Goal: Task Accomplishment & Management: Manage account settings

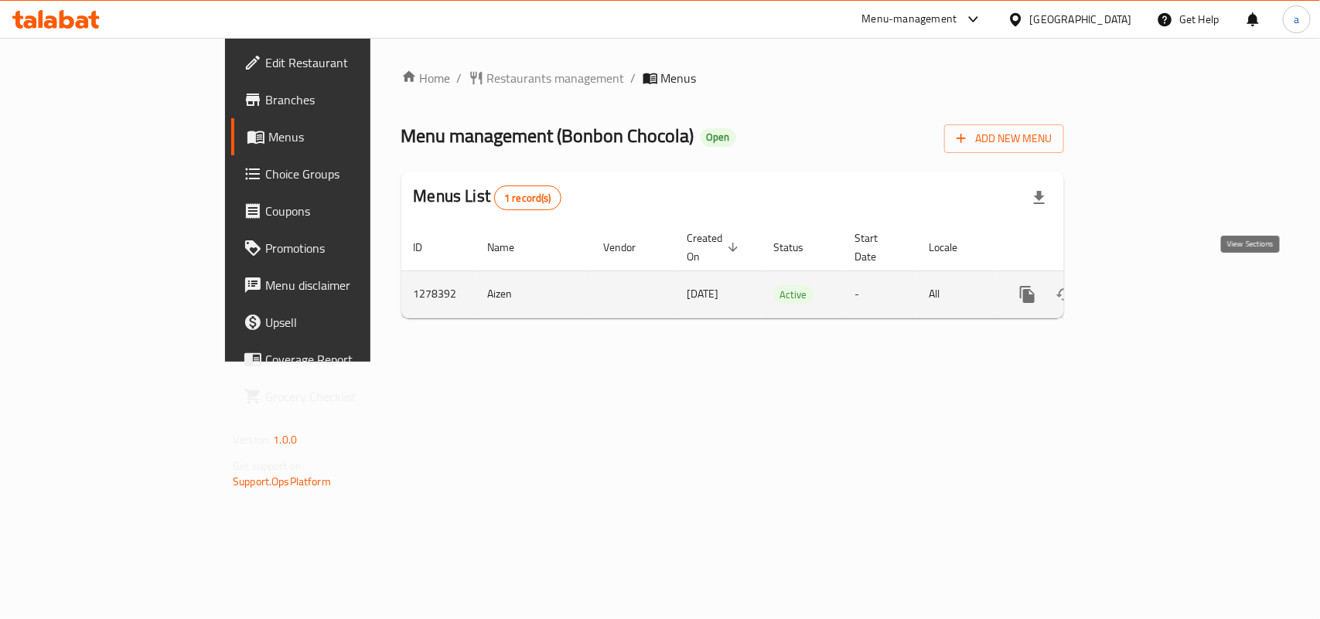
click at [1146, 288] on icon "enhanced table" at bounding box center [1139, 295] width 14 height 14
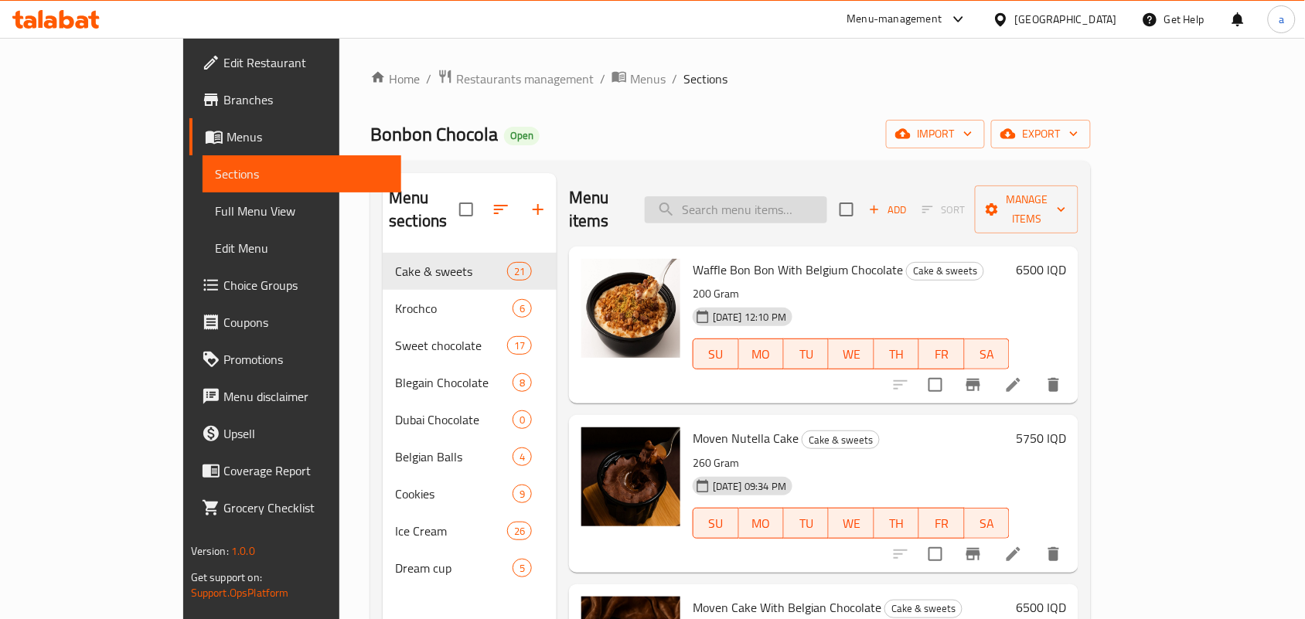
click at [755, 203] on input "search" at bounding box center [736, 209] width 183 height 27
paste input "Sweet Chocolate Maltesers with Belgian Sauce"
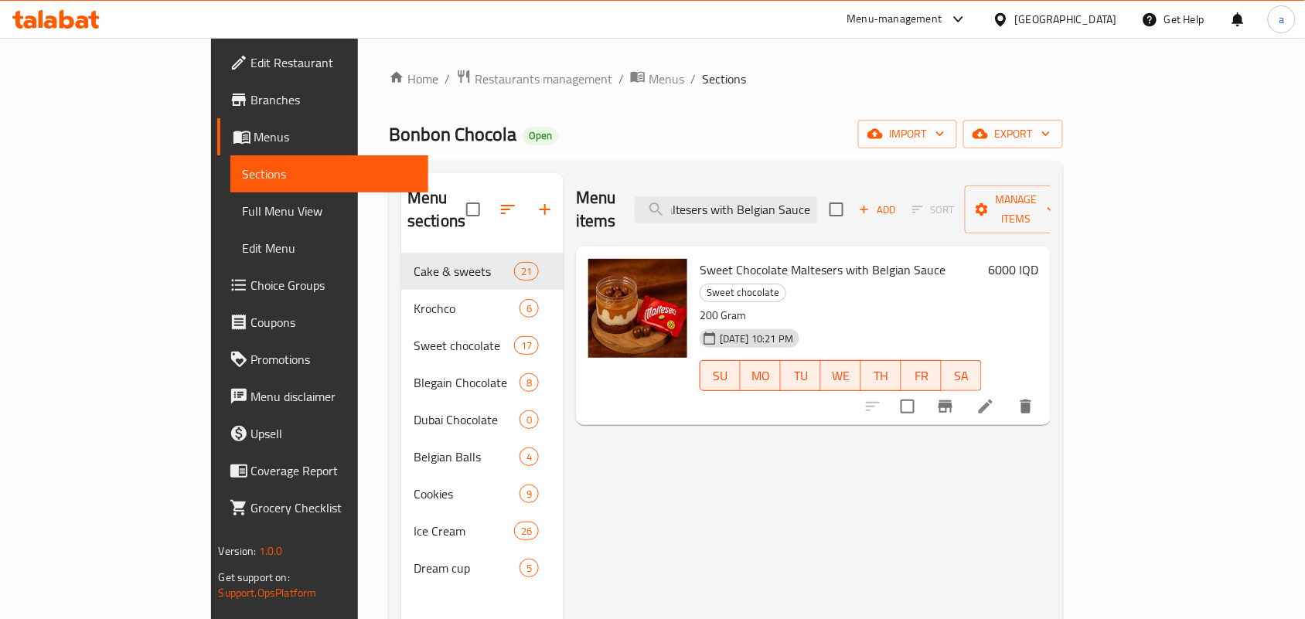
type input "Sweet Chocolate Maltesers with Belgian Sauce"
click at [243, 220] on span "Full Menu View" at bounding box center [330, 211] width 174 height 19
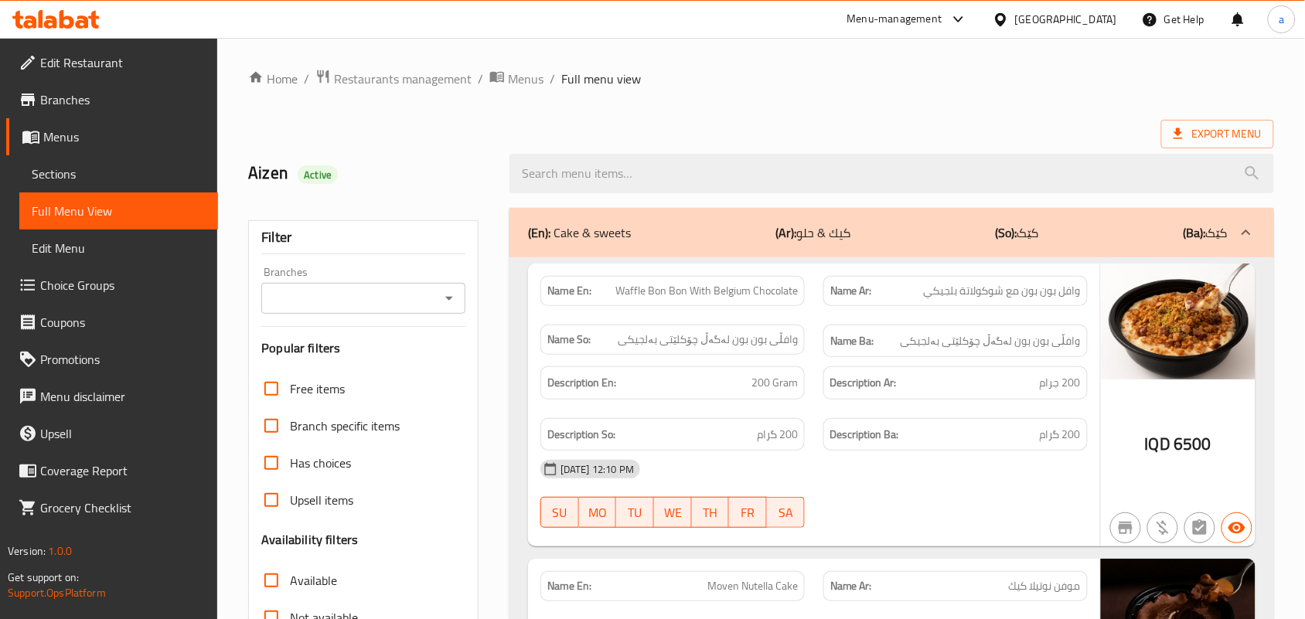
click at [99, 183] on span "Sections" at bounding box center [119, 174] width 174 height 19
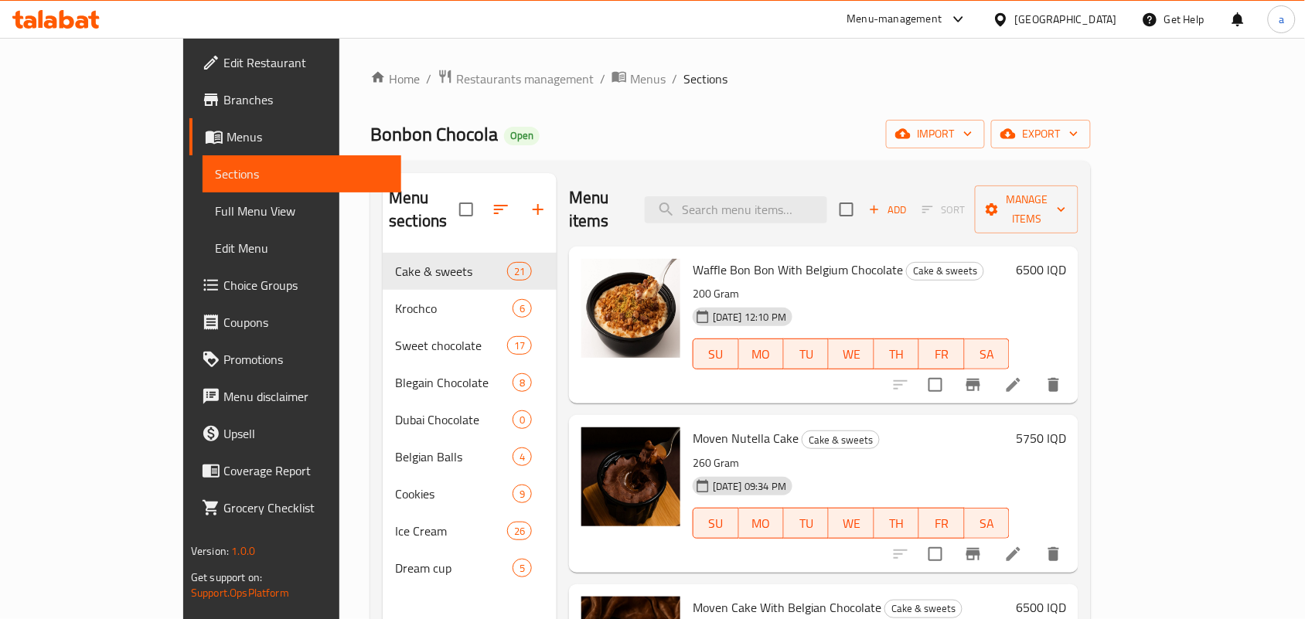
click at [817, 220] on div "Menu items Add Sort Manage items" at bounding box center [824, 209] width 510 height 73
click at [812, 213] on input "search" at bounding box center [736, 209] width 183 height 27
paste input "Sweet Chocolate Maltesers with Belgian Sauce"
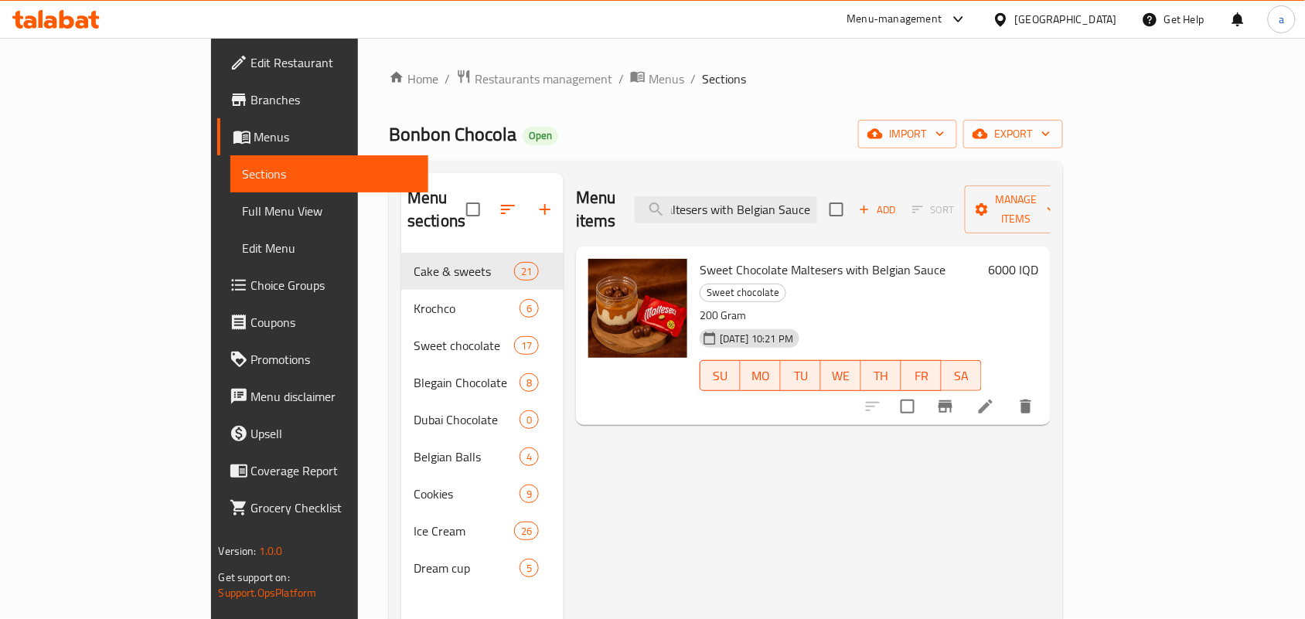
type input "Sweet Chocolate Maltesers with Belgian Sauce"
click at [995, 398] on icon at bounding box center [986, 407] width 19 height 19
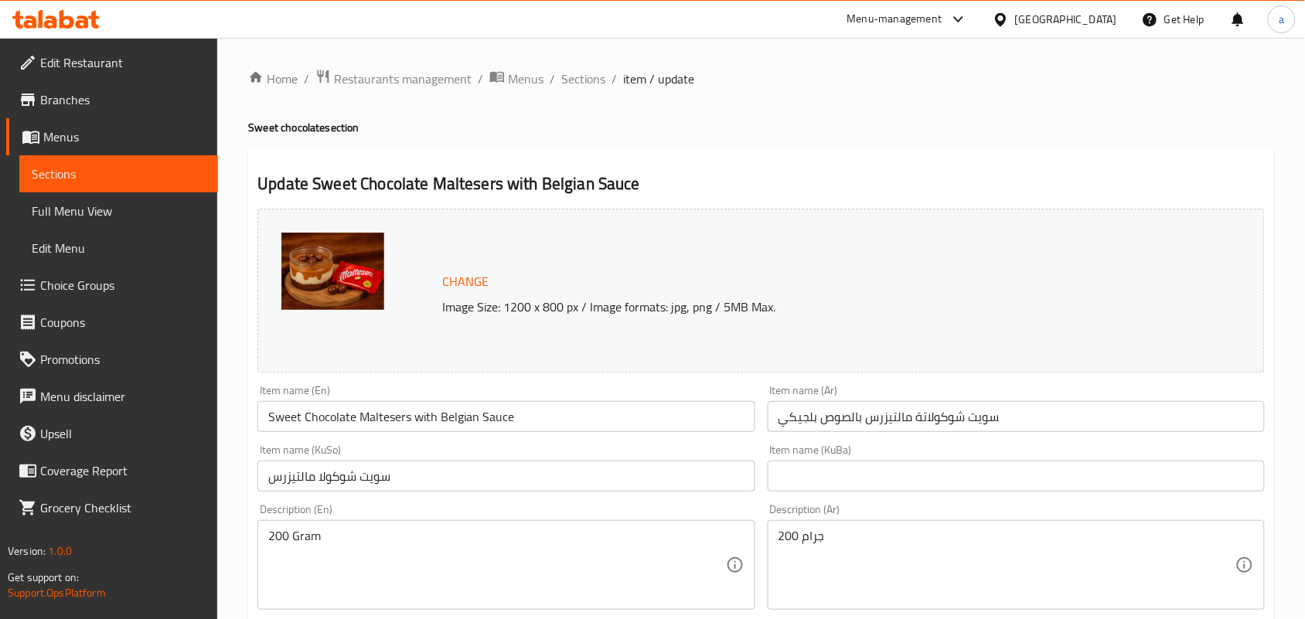
scroll to position [225, 0]
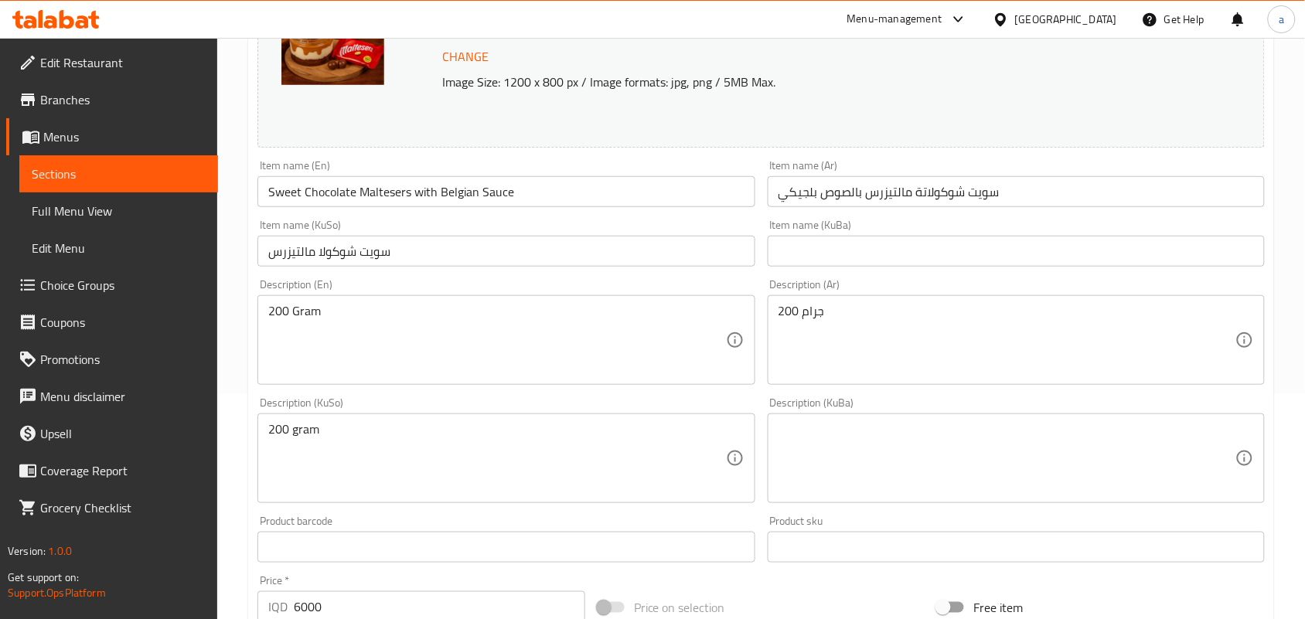
click at [615, 264] on input "سويت شوكولا مالتيزرس" at bounding box center [506, 251] width 497 height 31
drag, startPoint x: 571, startPoint y: 275, endPoint x: 976, endPoint y: 264, distance: 405.4
click at [976, 264] on div "Change Image Size: 1200 x 800 px / Image formats: jpg, png / 5MB Max. Item name…" at bounding box center [761, 411] width 1020 height 867
click at [691, 264] on input "سويت شوكولا مالتيزرس" at bounding box center [506, 251] width 497 height 31
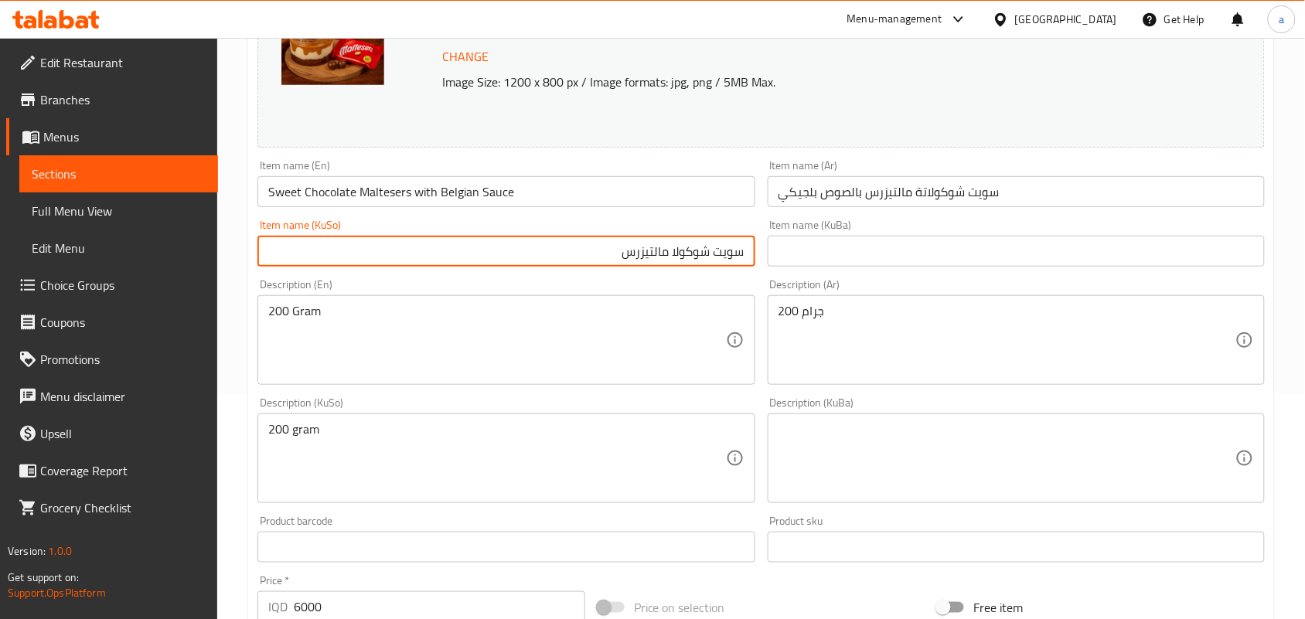
click at [691, 264] on input "سويت شوكولا مالتيزرس" at bounding box center [506, 251] width 497 height 31
paste input "ماڵتیزەری"
type input "سویت چوکولاتەی ماڵتیزەرس بە سۆسی بەلجیکی"
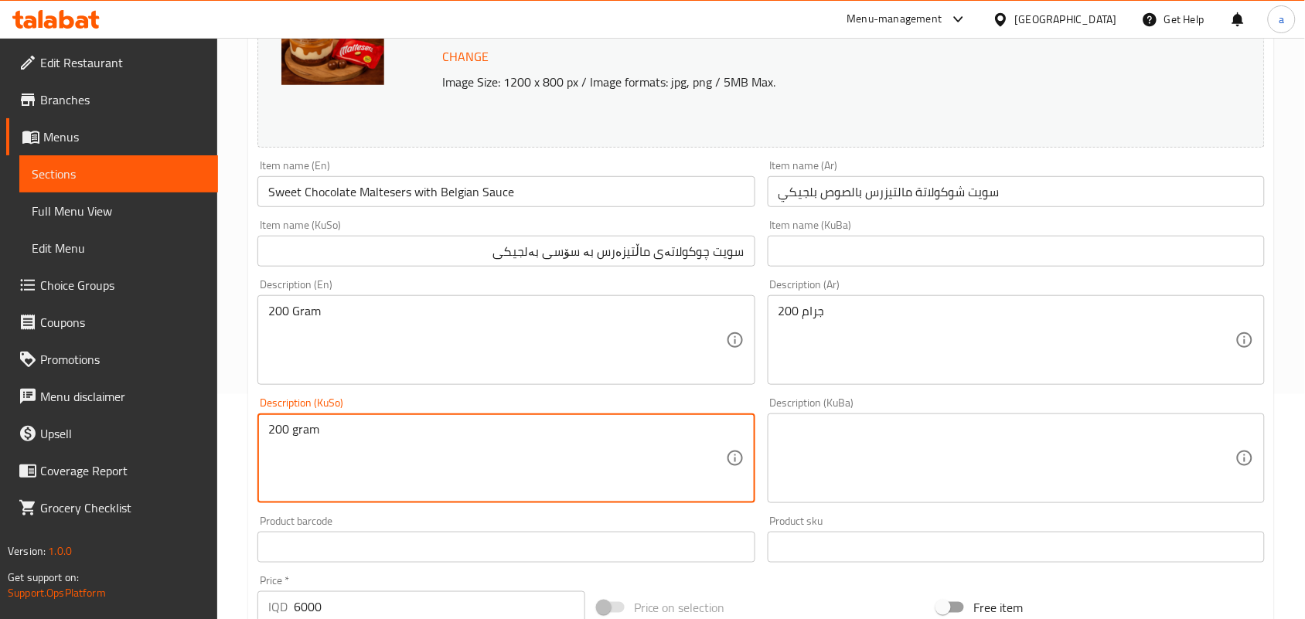
type textarea "200 gram"
drag, startPoint x: 558, startPoint y: 450, endPoint x: 884, endPoint y: 455, distance: 326.4
type textarea "200 گرام"
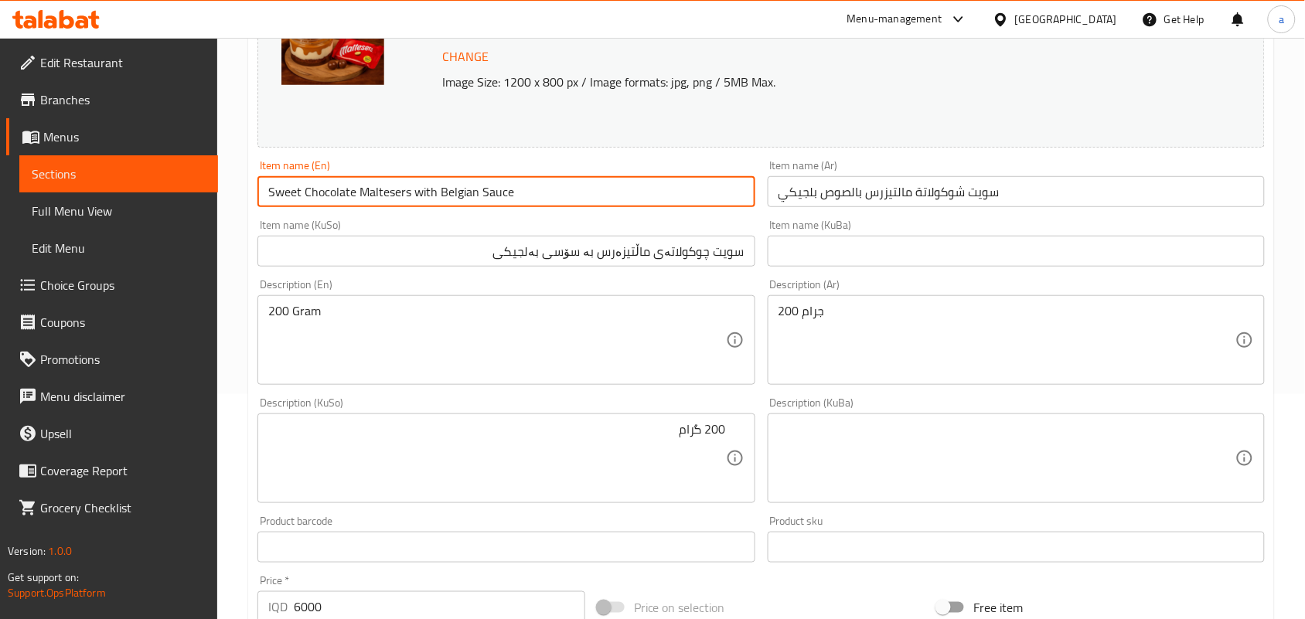
drag, startPoint x: 346, startPoint y: 195, endPoint x: 515, endPoint y: 205, distance: 168.9
click at [254, 199] on div "Item name (En) Sweet Chocolate Maltesers with Belgian Sauce Item name (En)" at bounding box center [506, 184] width 510 height 60
click at [592, 206] on input "Sweet Chocolate Maltesers with Belgian Sauce" at bounding box center [506, 191] width 497 height 31
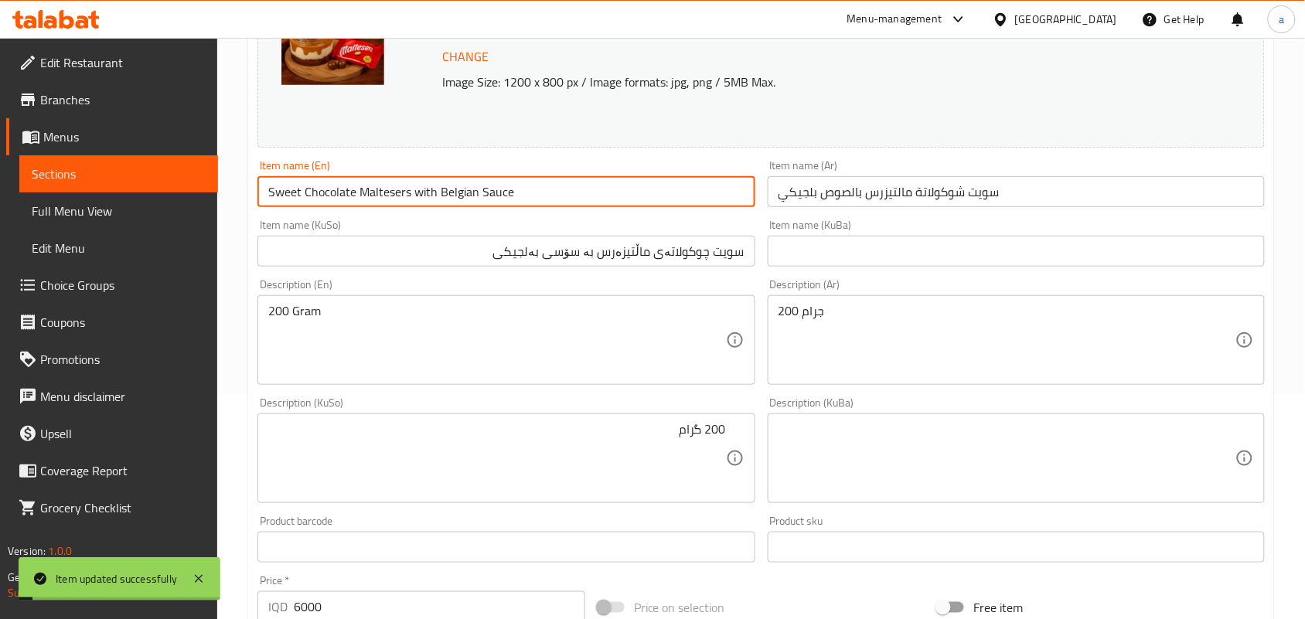
click at [163, 213] on span "Full Menu View" at bounding box center [119, 211] width 174 height 19
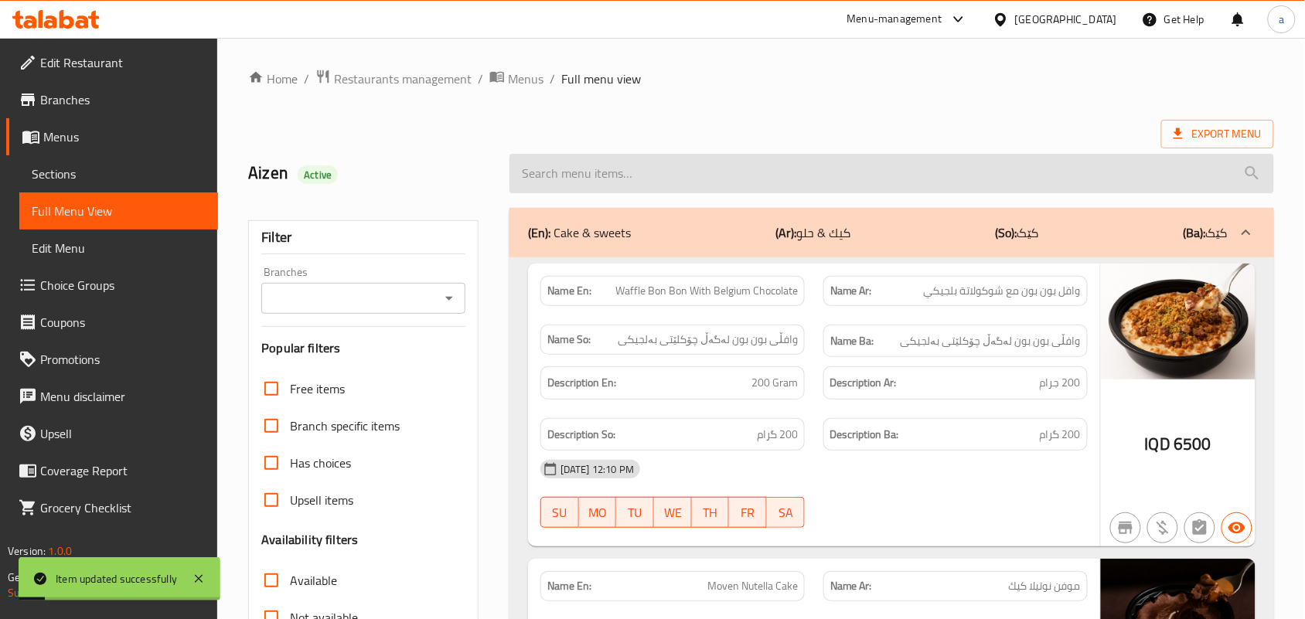
click at [570, 170] on input "search" at bounding box center [892, 173] width 765 height 39
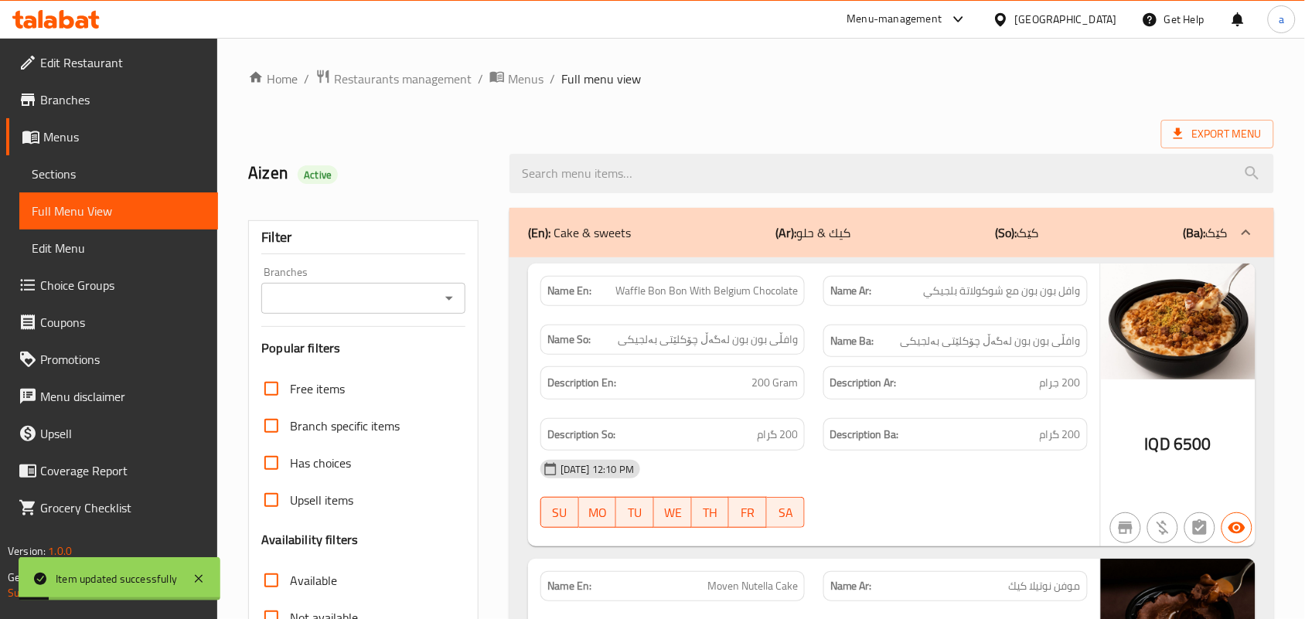
paste input "Sweet Chocolate Maltesers with Belgian Sauce"
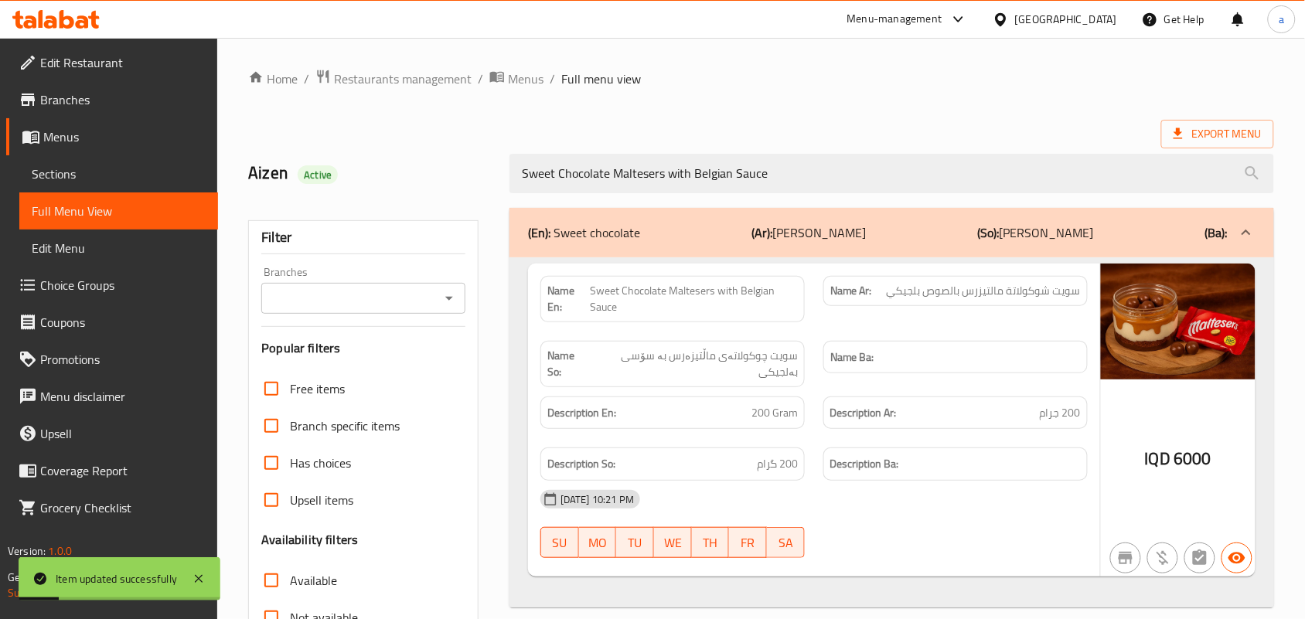
click at [453, 303] on icon "Open" at bounding box center [449, 298] width 19 height 19
type input "Sweet Chocolate Maltesers with Belgian Sauce"
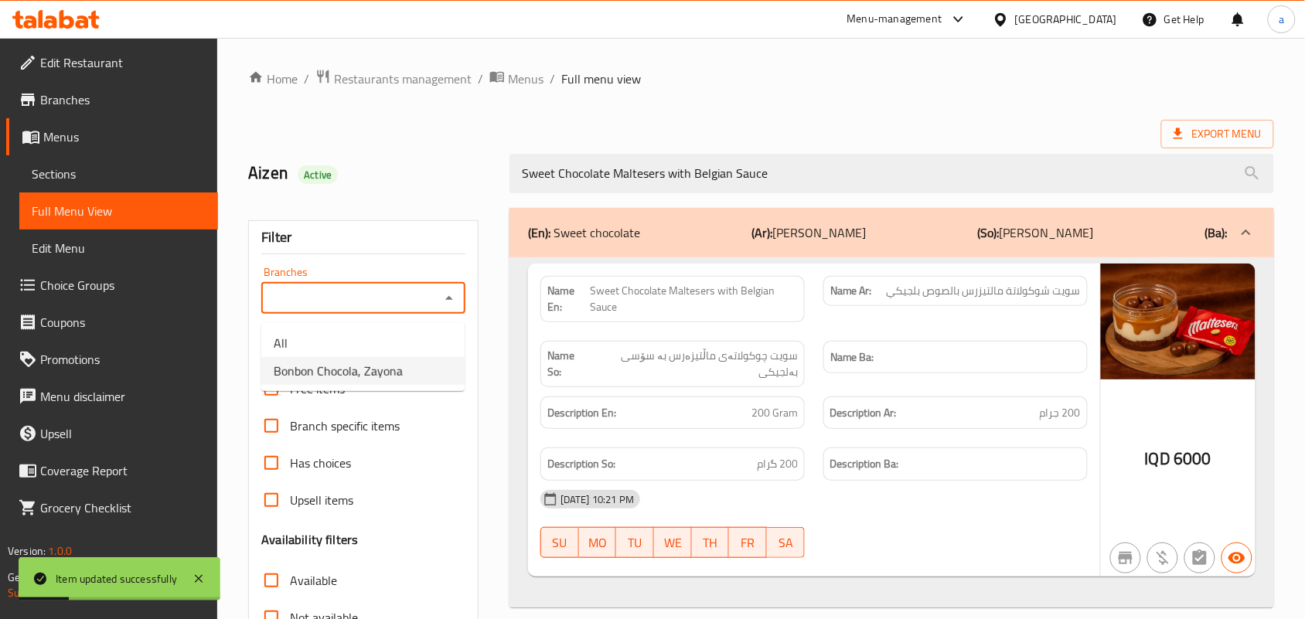
click at [384, 365] on span "Bonbon Chocola, Zayona" at bounding box center [338, 371] width 129 height 19
type input "Bonbon Chocola, Zayona"
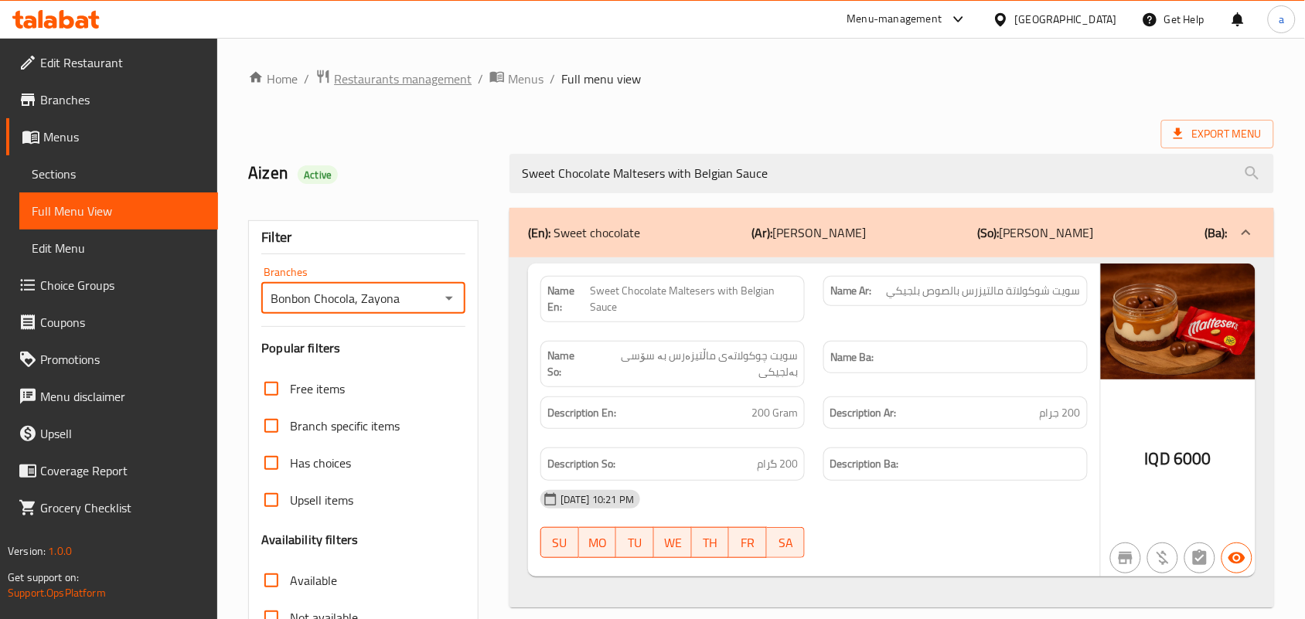
click at [407, 82] on span "Restaurants management" at bounding box center [403, 79] width 138 height 19
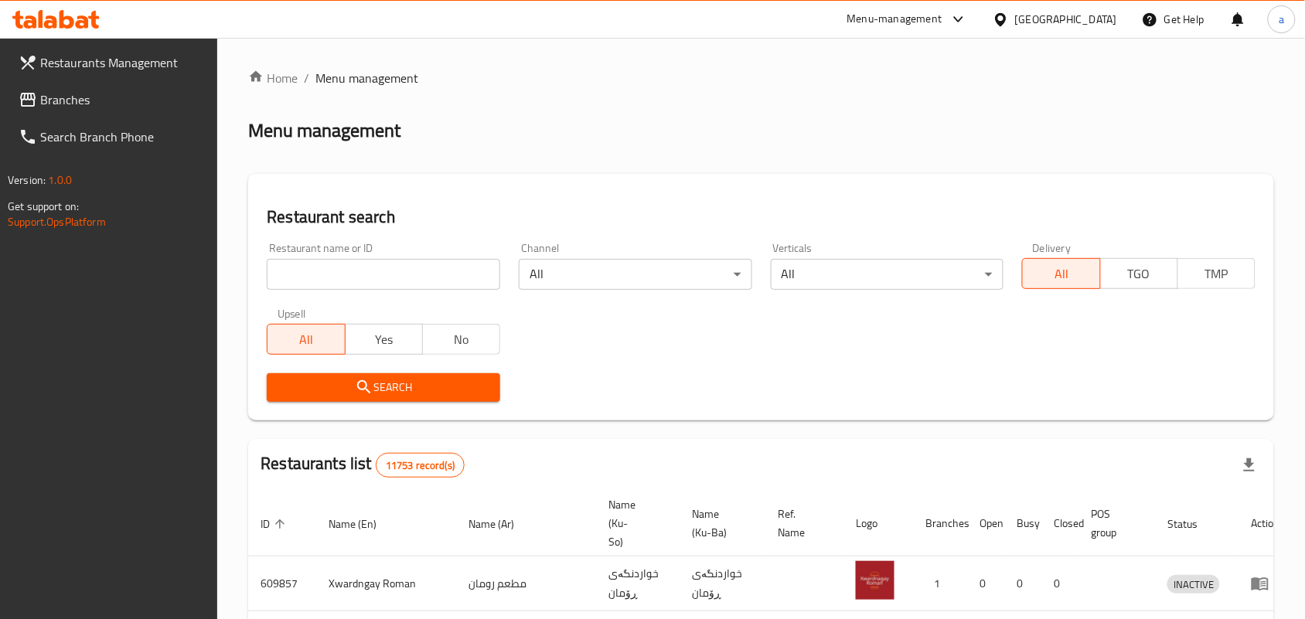
click at [354, 275] on input "search" at bounding box center [384, 274] width 234 height 31
paste input "[PERSON_NAME]"
type input "[PERSON_NAME]"
click button "Search" at bounding box center [384, 388] width 234 height 29
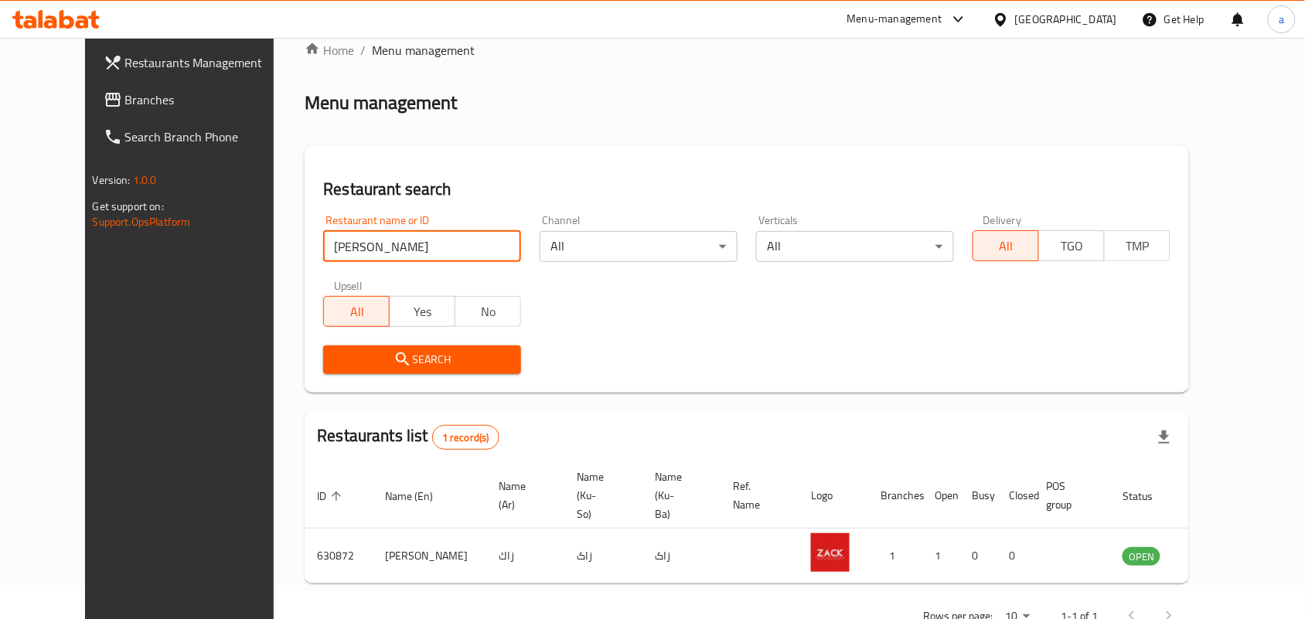
scroll to position [70, 0]
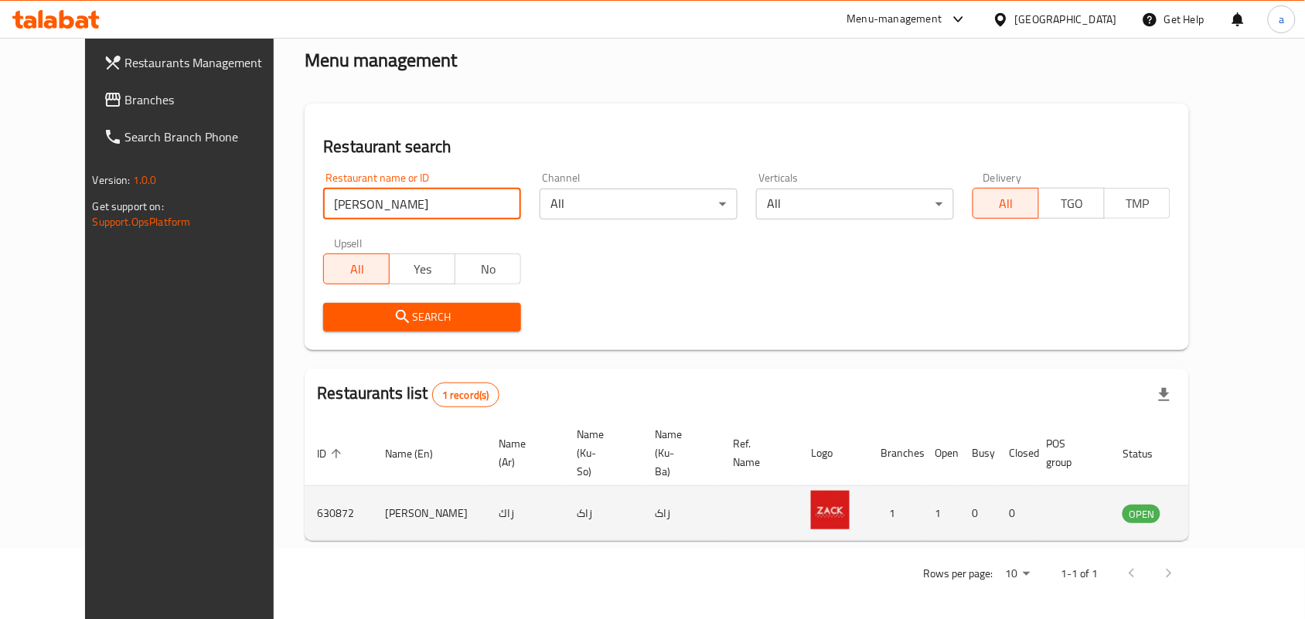
click at [1223, 507] on icon "enhanced table" at bounding box center [1213, 513] width 19 height 19
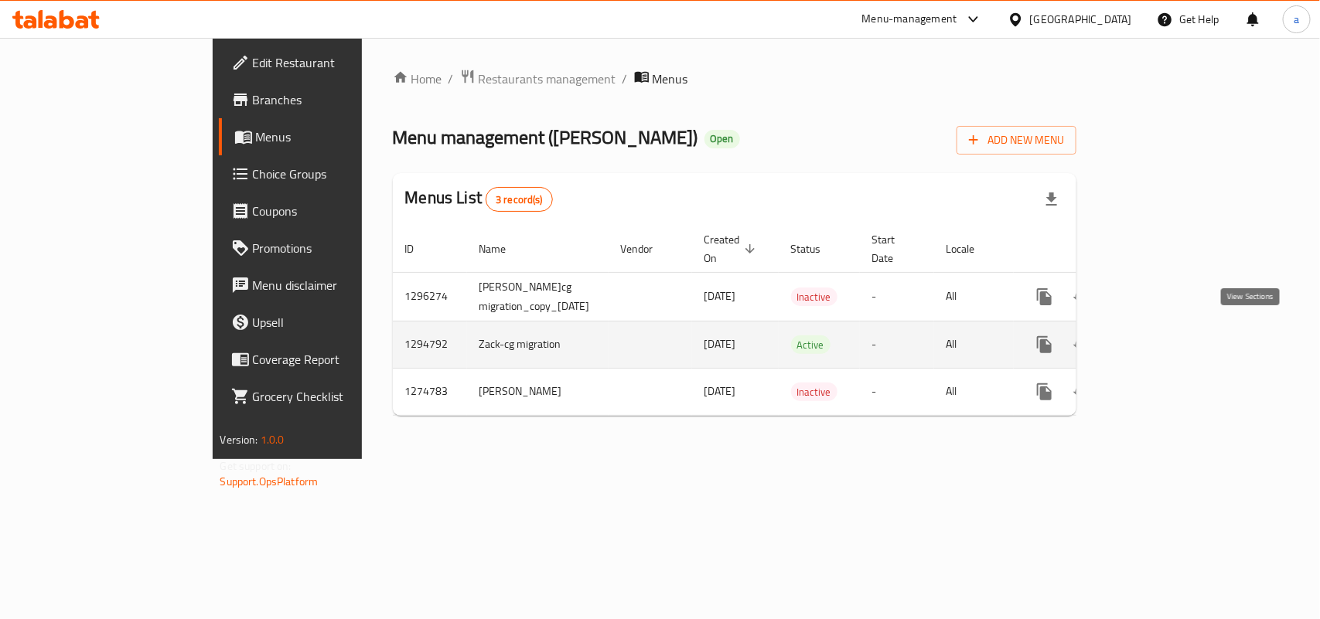
click at [1163, 338] on icon "enhanced table" at bounding box center [1156, 345] width 14 height 14
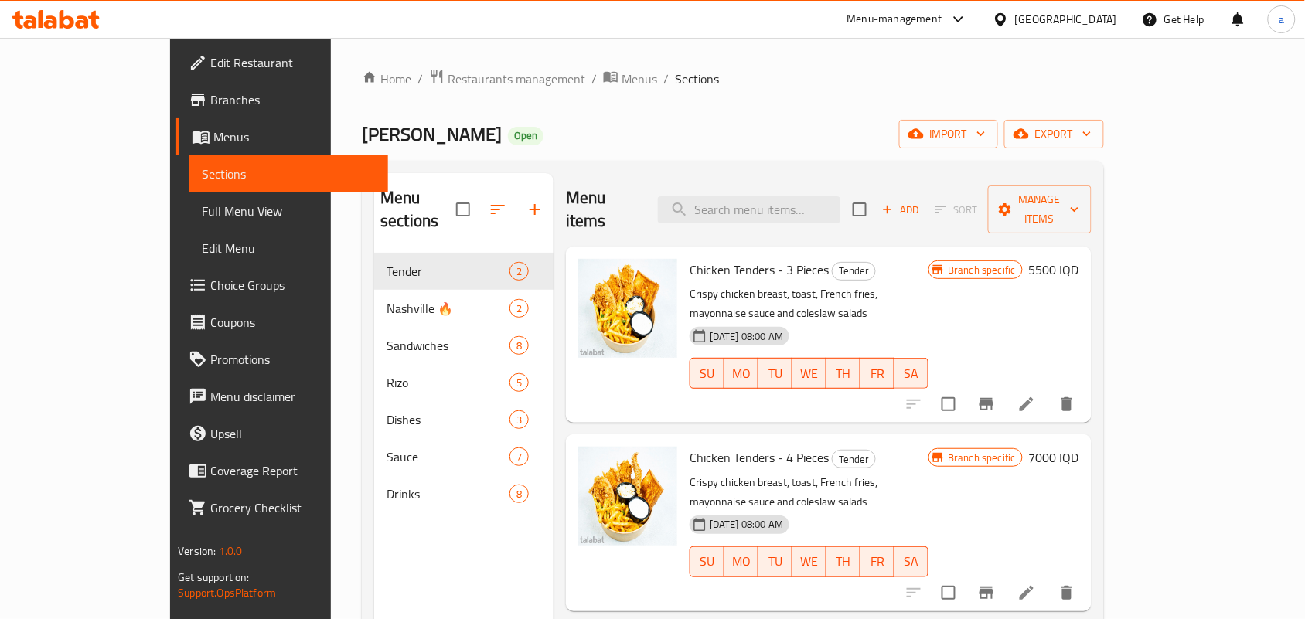
click at [202, 220] on span "Full Menu View" at bounding box center [289, 211] width 174 height 19
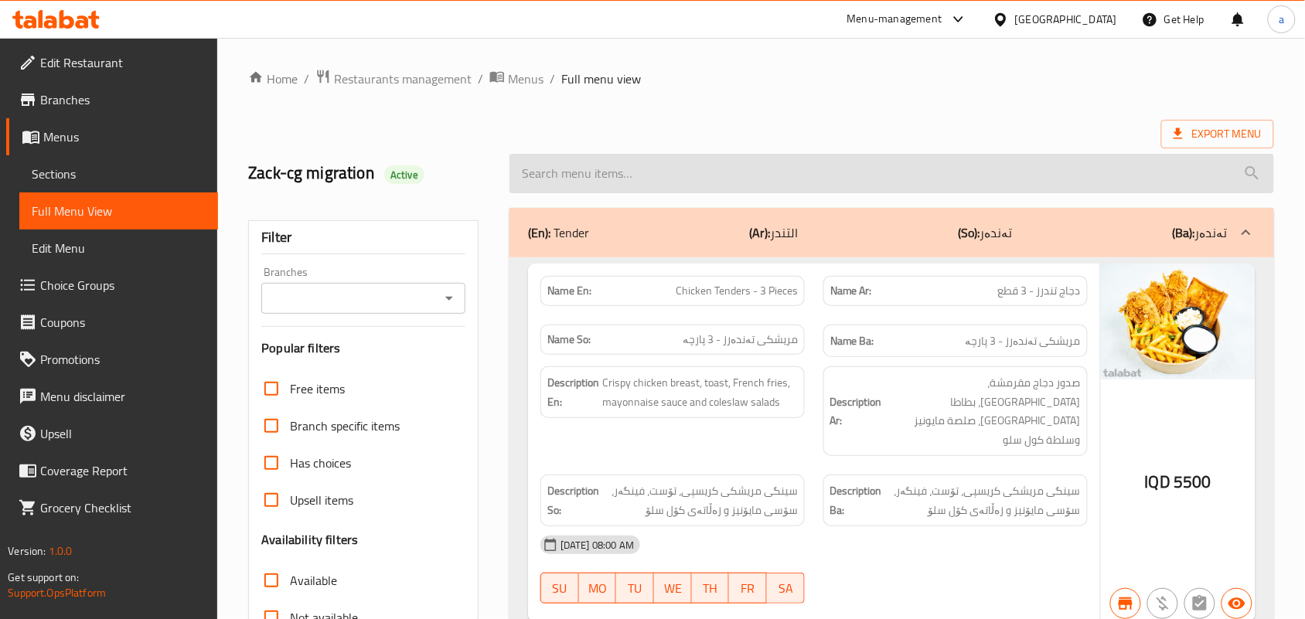
click at [555, 174] on input "search" at bounding box center [892, 173] width 765 height 39
paste input "[PERSON_NAME]"
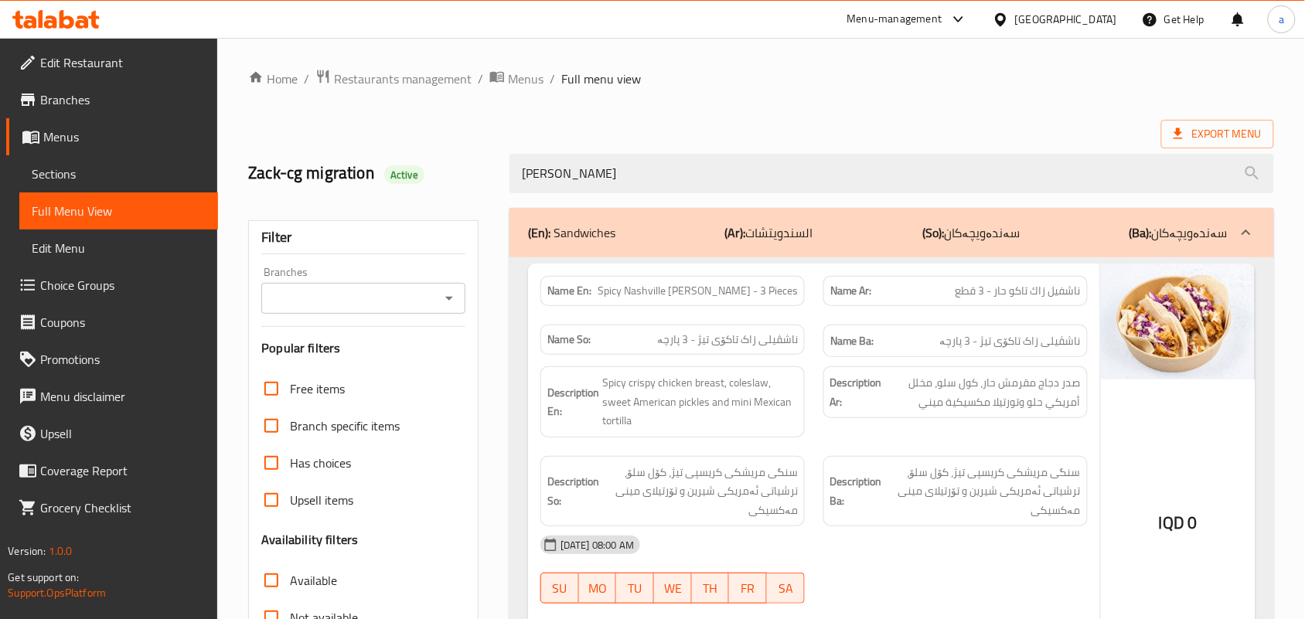
drag, startPoint x: 577, startPoint y: 184, endPoint x: 449, endPoint y: 183, distance: 127.6
click at [449, 183] on div "Zack-cg migration Active Zack" at bounding box center [761, 173] width 1045 height 69
paste input "Pepsi Zero Suger"
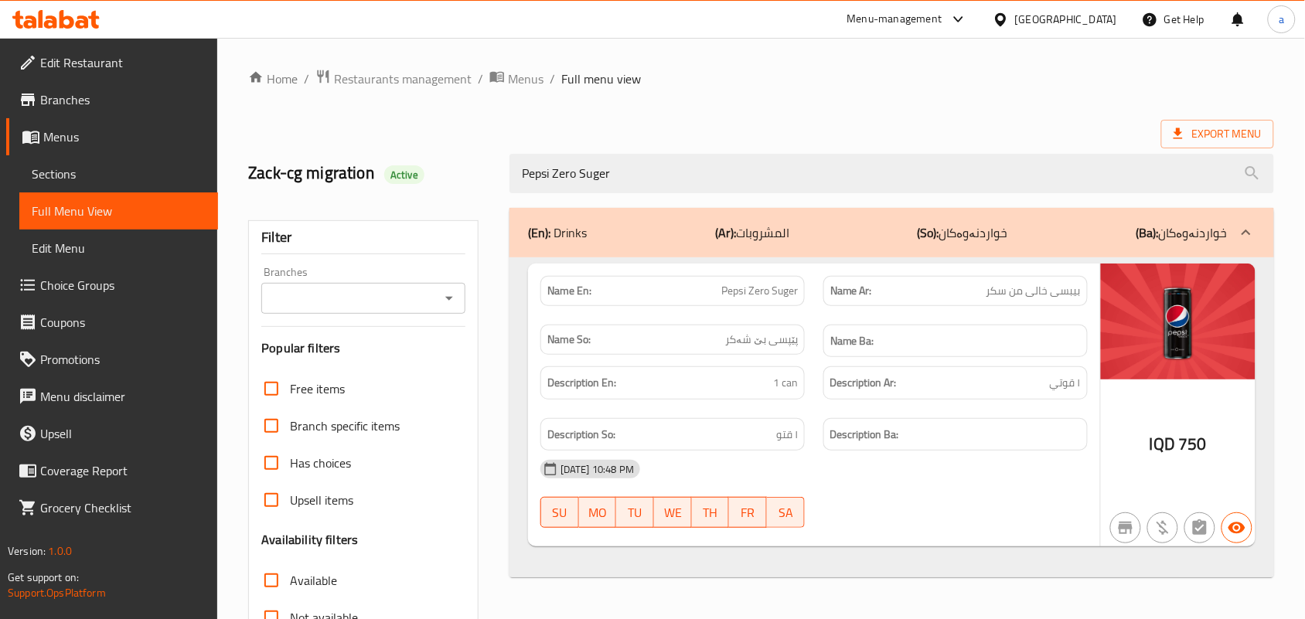
click at [442, 300] on icon "Open" at bounding box center [449, 298] width 19 height 19
type input "Pepsi Zero Suger"
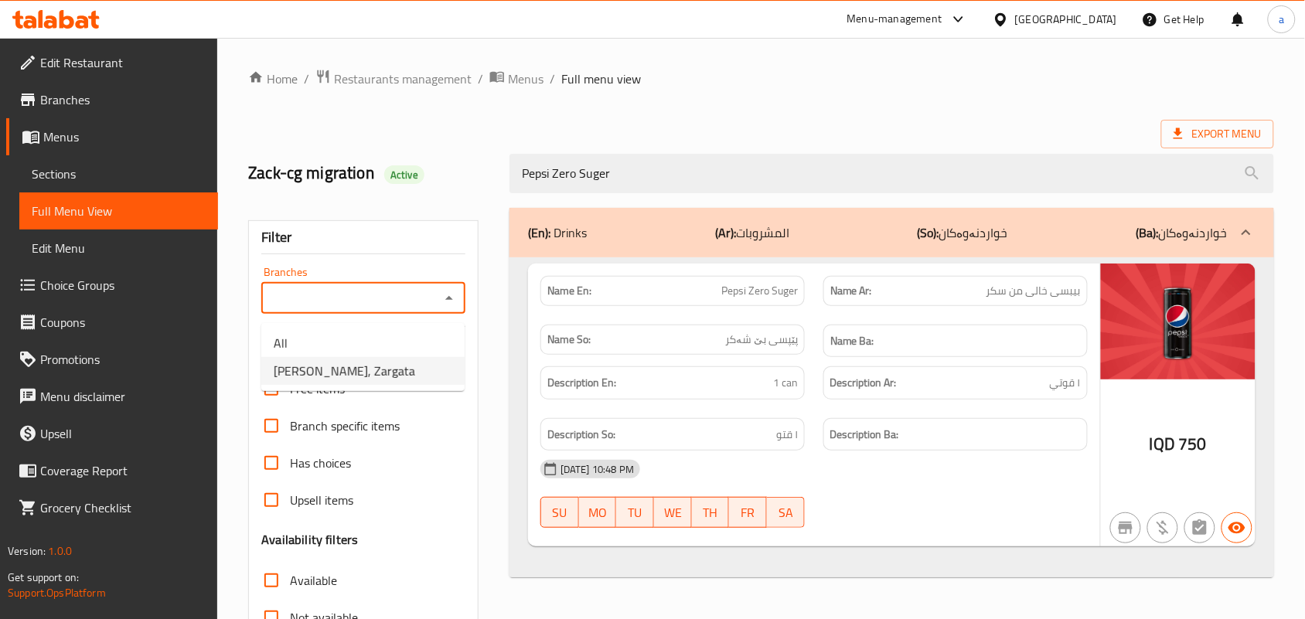
click at [361, 384] on li "[PERSON_NAME], Zargata" at bounding box center [362, 371] width 203 height 28
type input "[PERSON_NAME], Zargata"
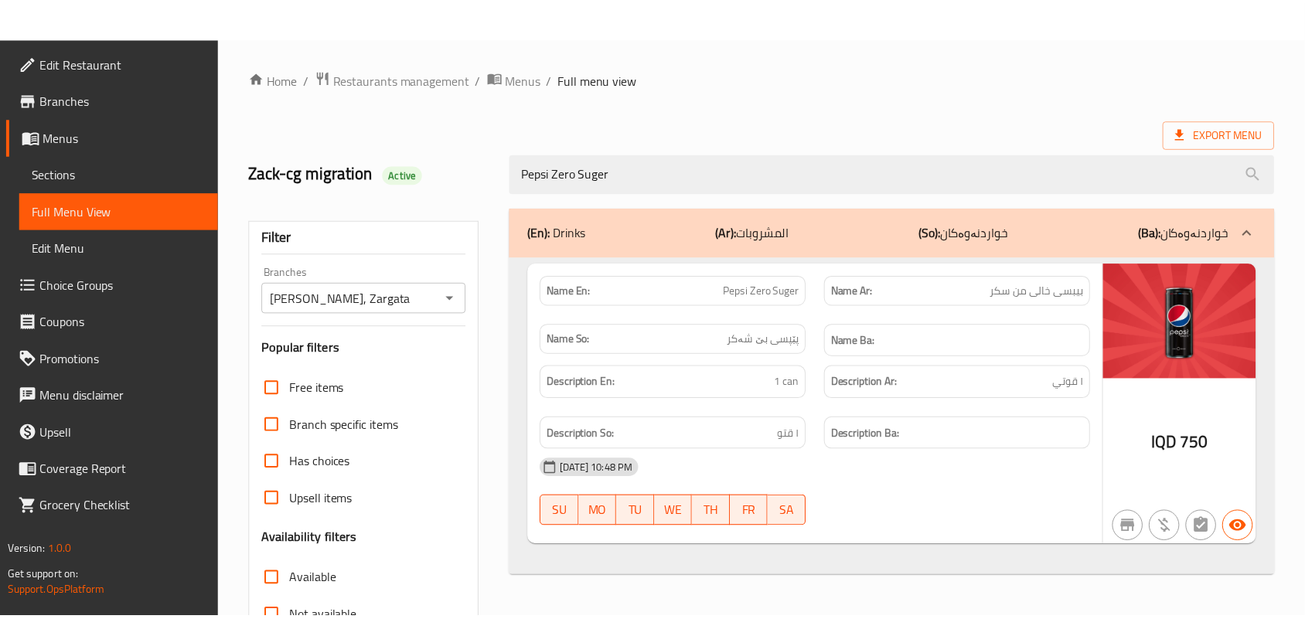
scroll to position [228, 0]
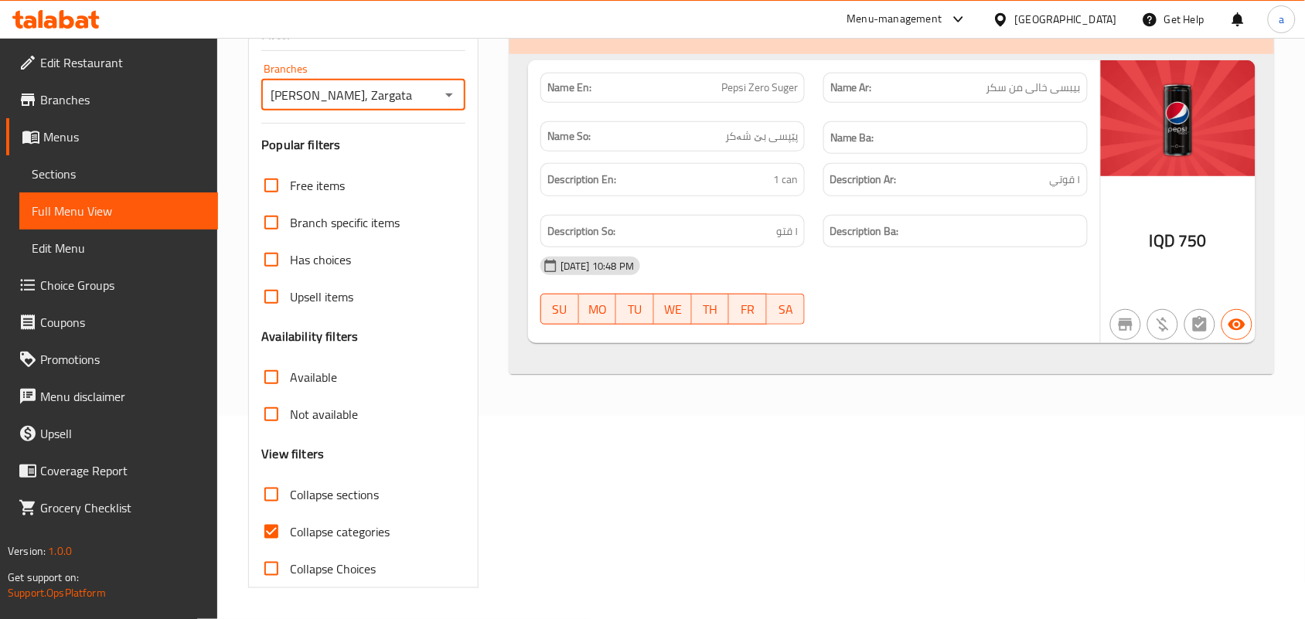
click at [106, 193] on link "Sections" at bounding box center [118, 173] width 199 height 37
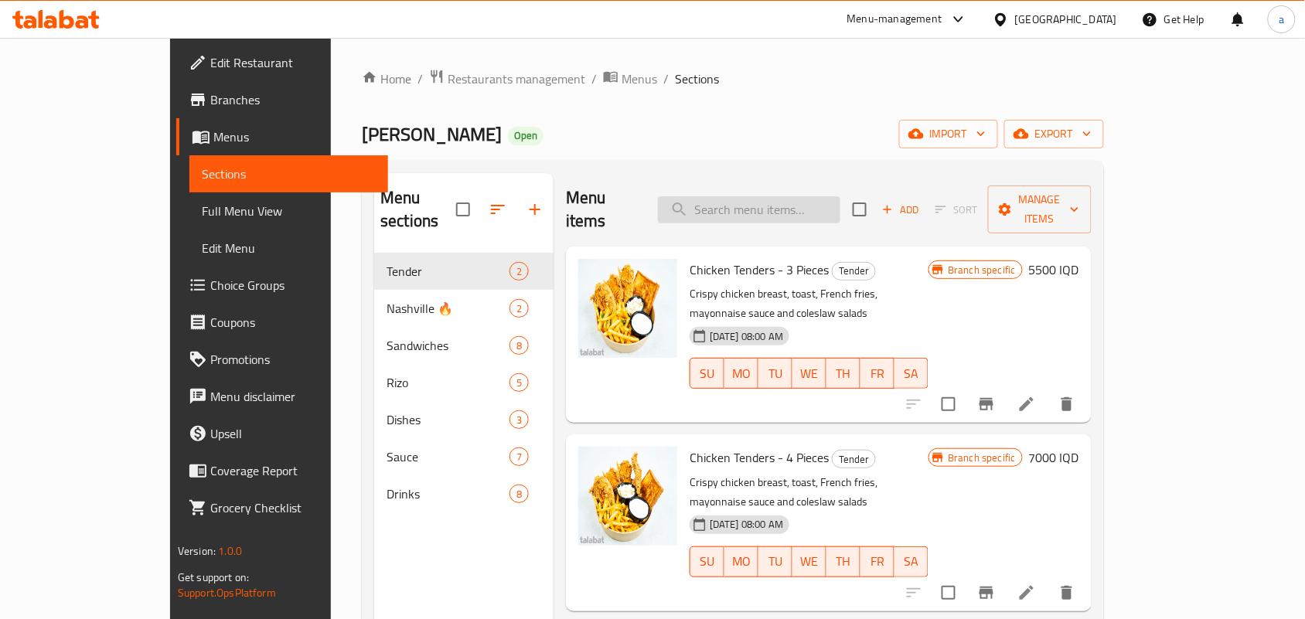
click at [728, 196] on input "search" at bounding box center [749, 209] width 183 height 27
paste input "Mirinda Citrus"
type input "Mirinda Citrus"
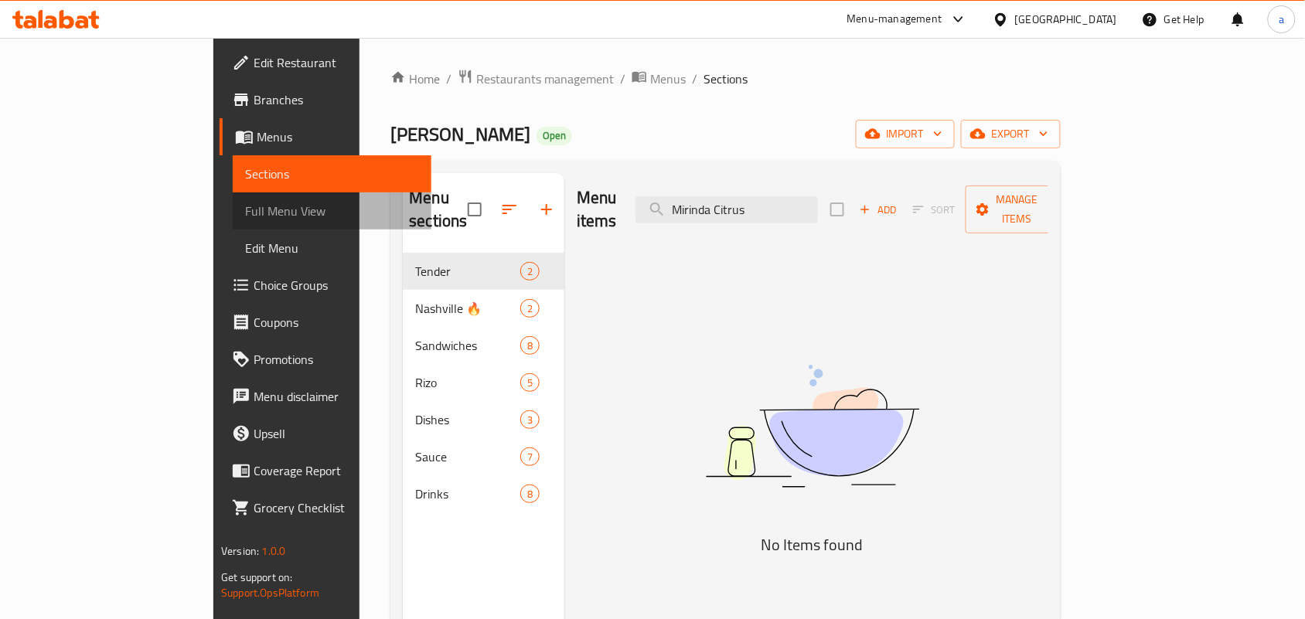
click at [245, 207] on span "Full Menu View" at bounding box center [332, 211] width 174 height 19
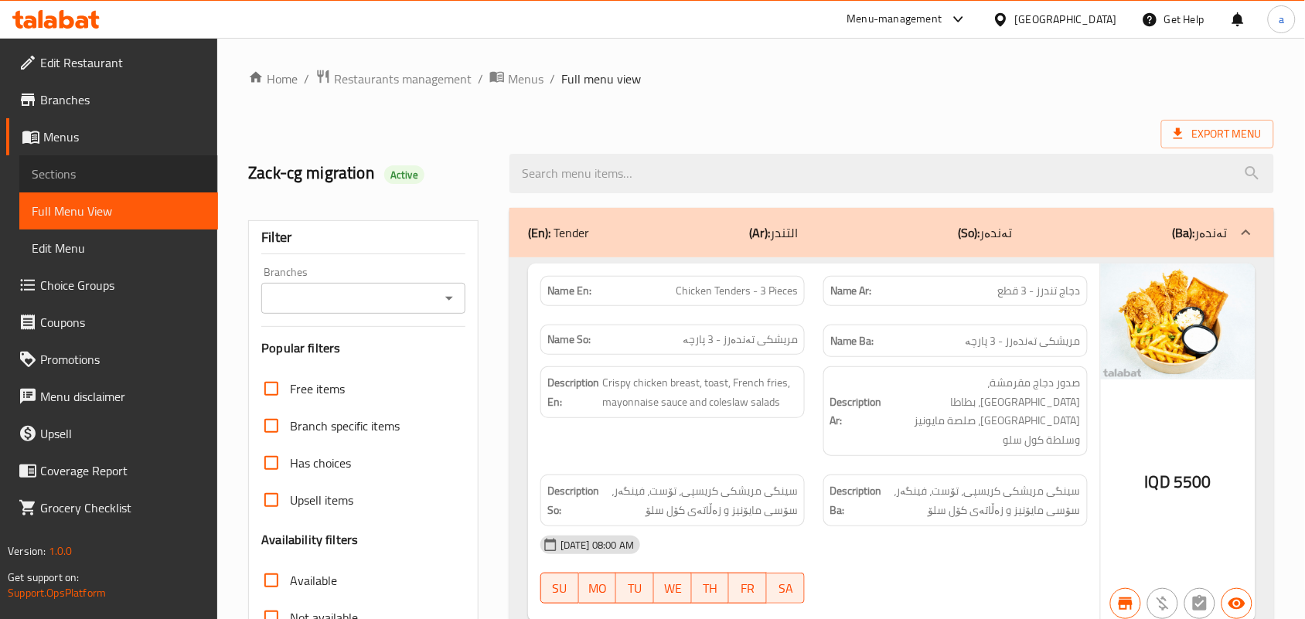
click at [83, 183] on span "Sections" at bounding box center [119, 174] width 174 height 19
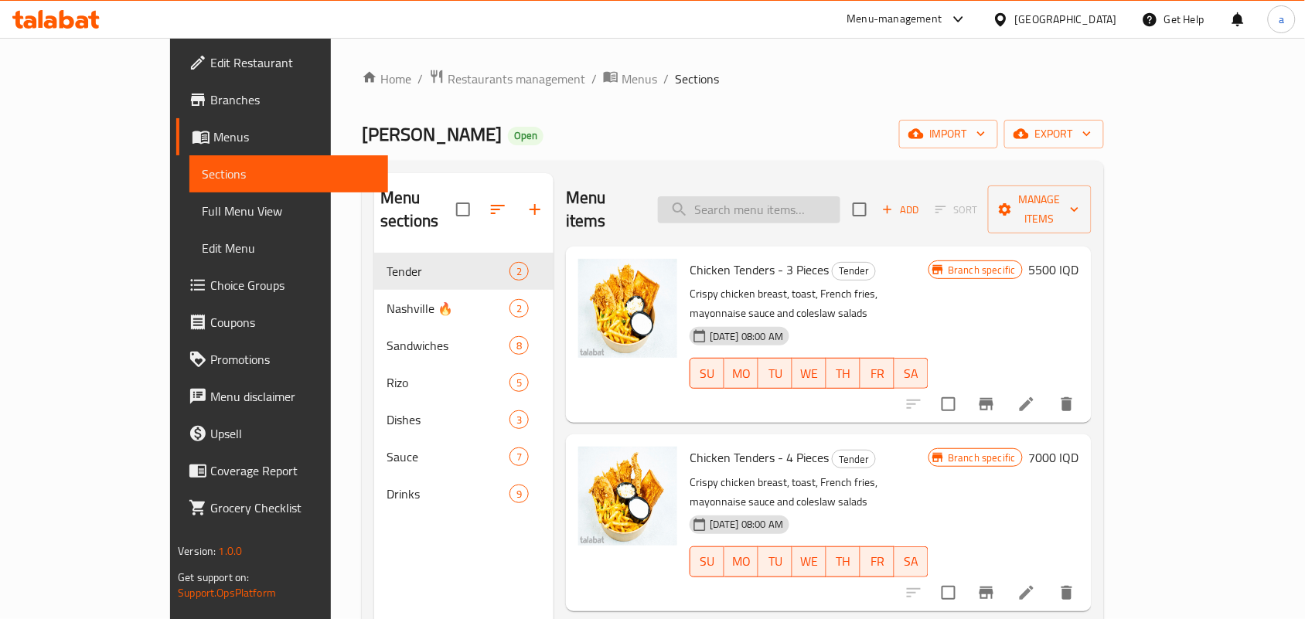
click at [794, 203] on input "search" at bounding box center [749, 209] width 183 height 27
paste input "Mirinda Citrus"
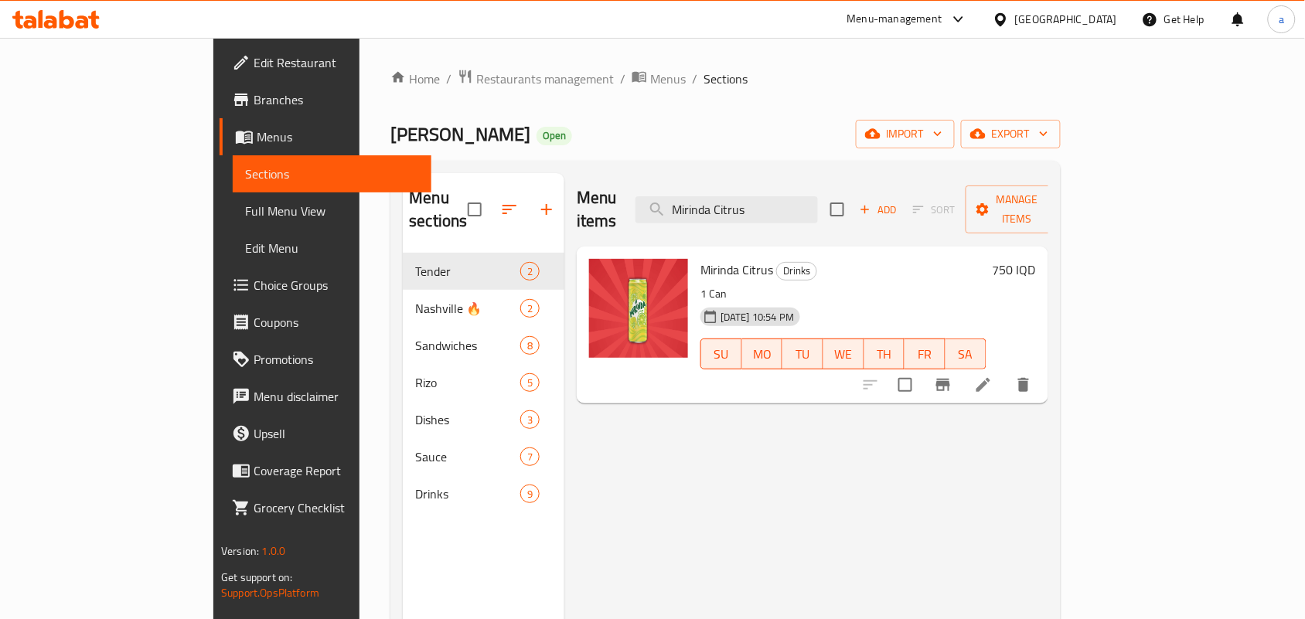
type input "Mirinda Citrus"
click at [993, 376] on icon at bounding box center [983, 385] width 19 height 19
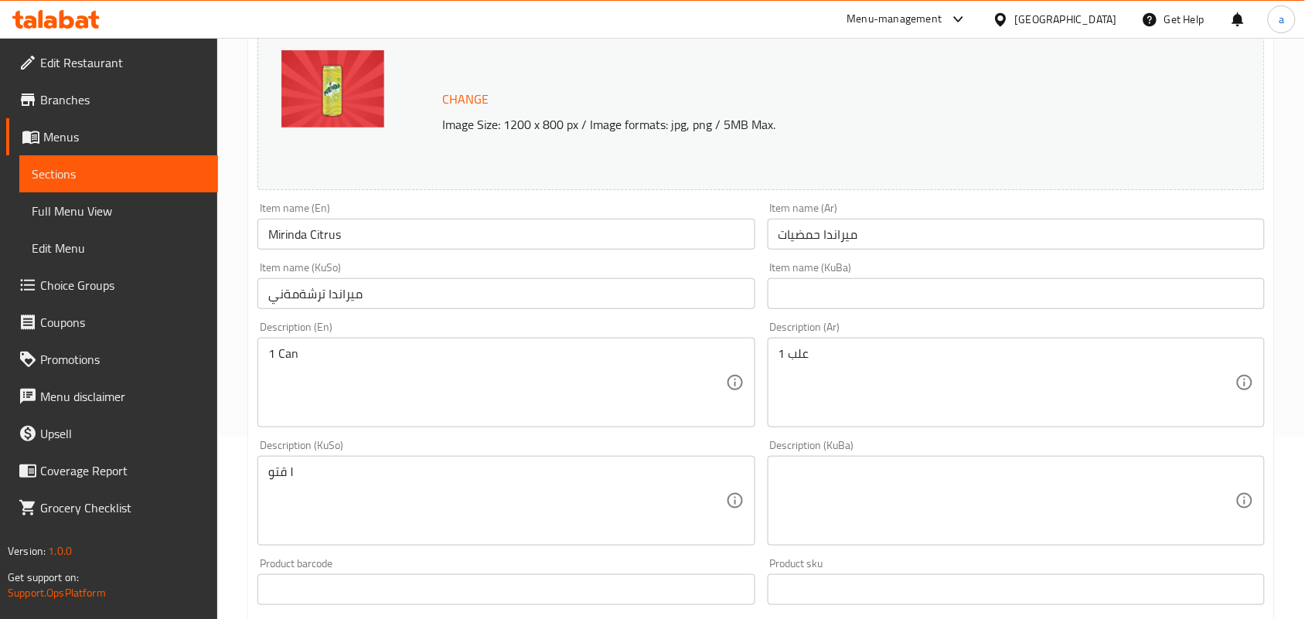
scroll to position [225, 0]
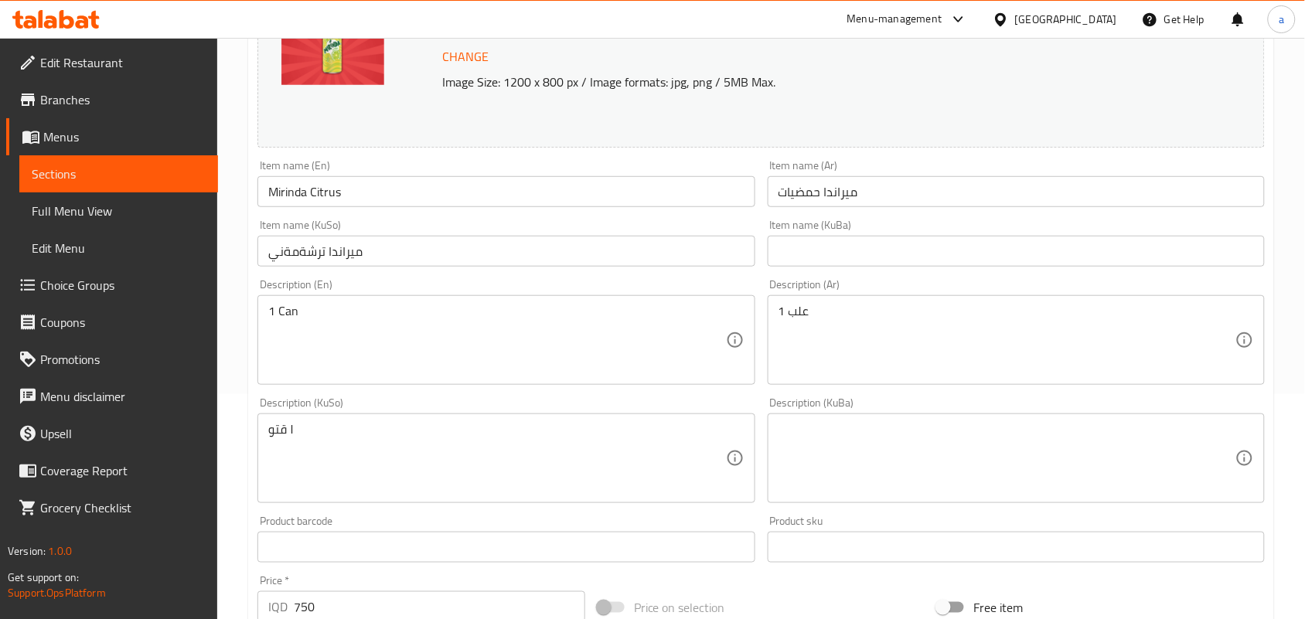
click at [657, 263] on input "ميراندا ترشةمةني" at bounding box center [506, 251] width 497 height 31
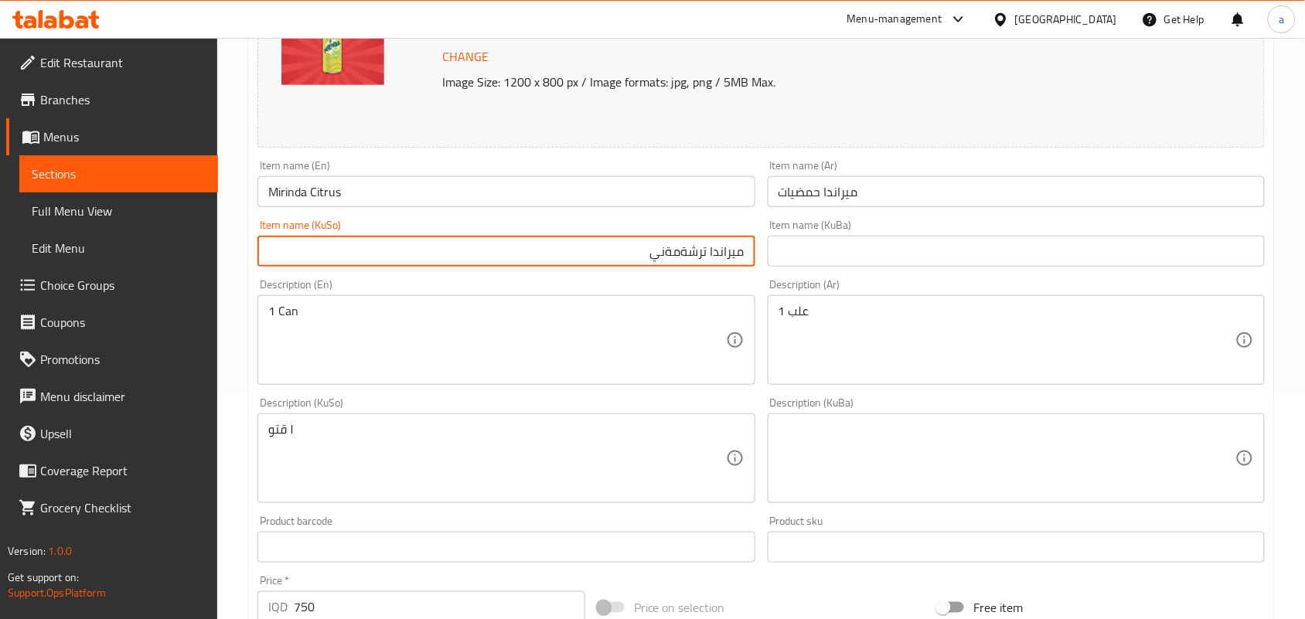
drag, startPoint x: 606, startPoint y: 264, endPoint x: 940, endPoint y: 275, distance: 334.3
click at [940, 275] on div "Change Image Size: 1200 x 800 px / Image formats: jpg, png / 5MB Max. Item name…" at bounding box center [761, 411] width 1020 height 867
click at [727, 263] on input "text" at bounding box center [506, 251] width 497 height 31
paste input "میرندا"
click at [322, 198] on input "Mirinda Citrus" at bounding box center [506, 191] width 497 height 31
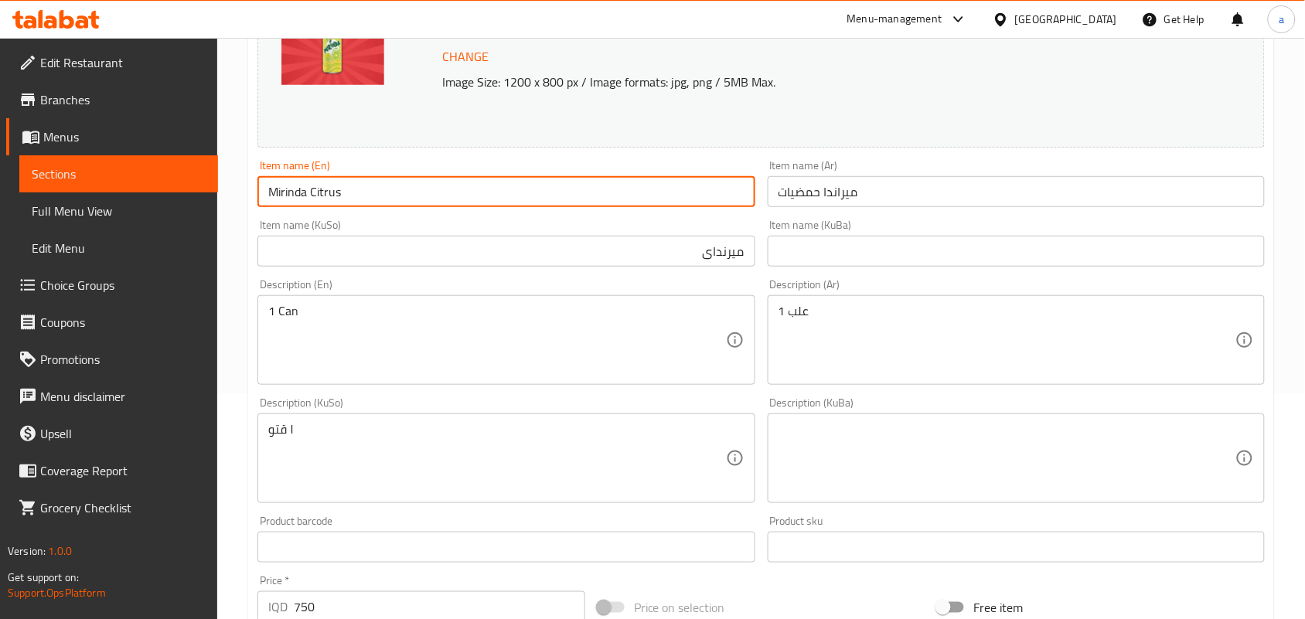
click at [322, 198] on input "Mirinda Citrus" at bounding box center [506, 191] width 497 height 31
click at [629, 264] on input "میرندای" at bounding box center [506, 251] width 497 height 31
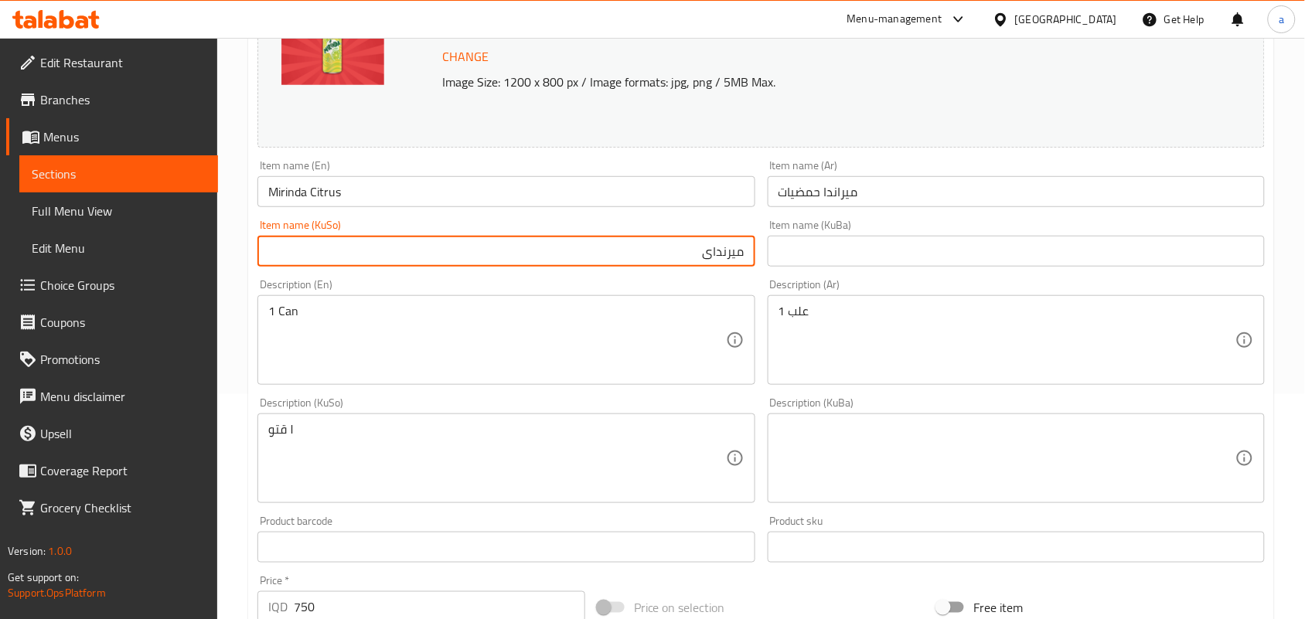
paste input "ترشەمەنی"
type input "میرندای ترشەمەنی"
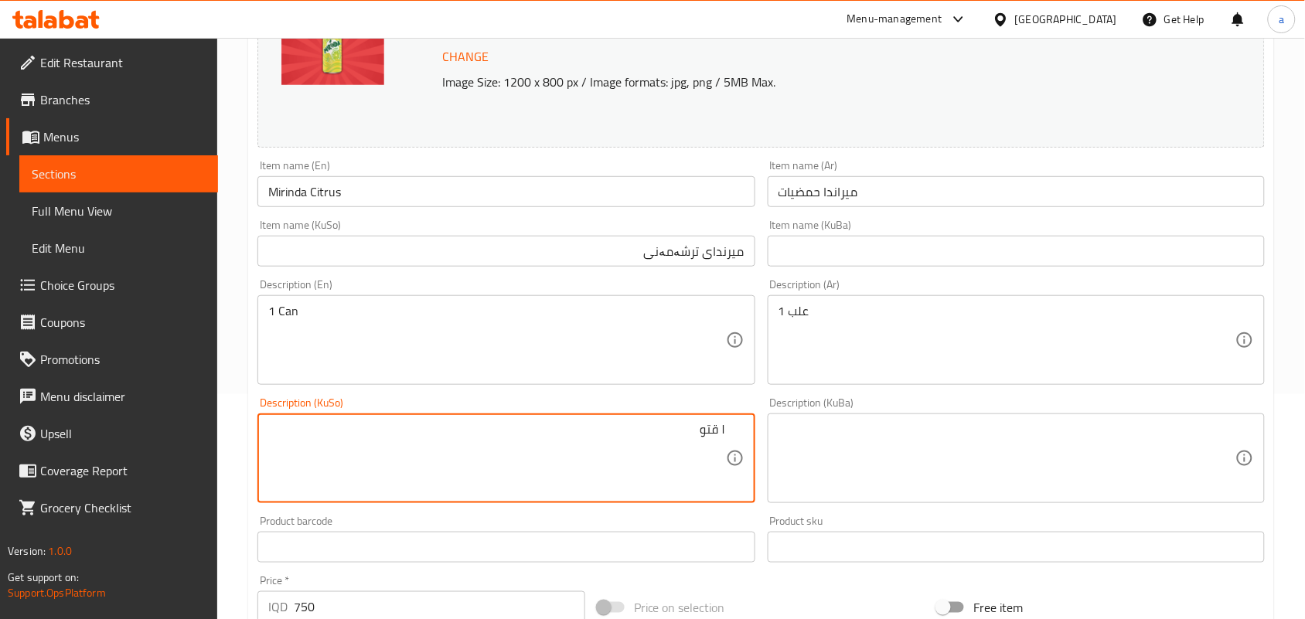
drag, startPoint x: 659, startPoint y: 462, endPoint x: 933, endPoint y: 454, distance: 274.7
type textarea "1 قتوو"
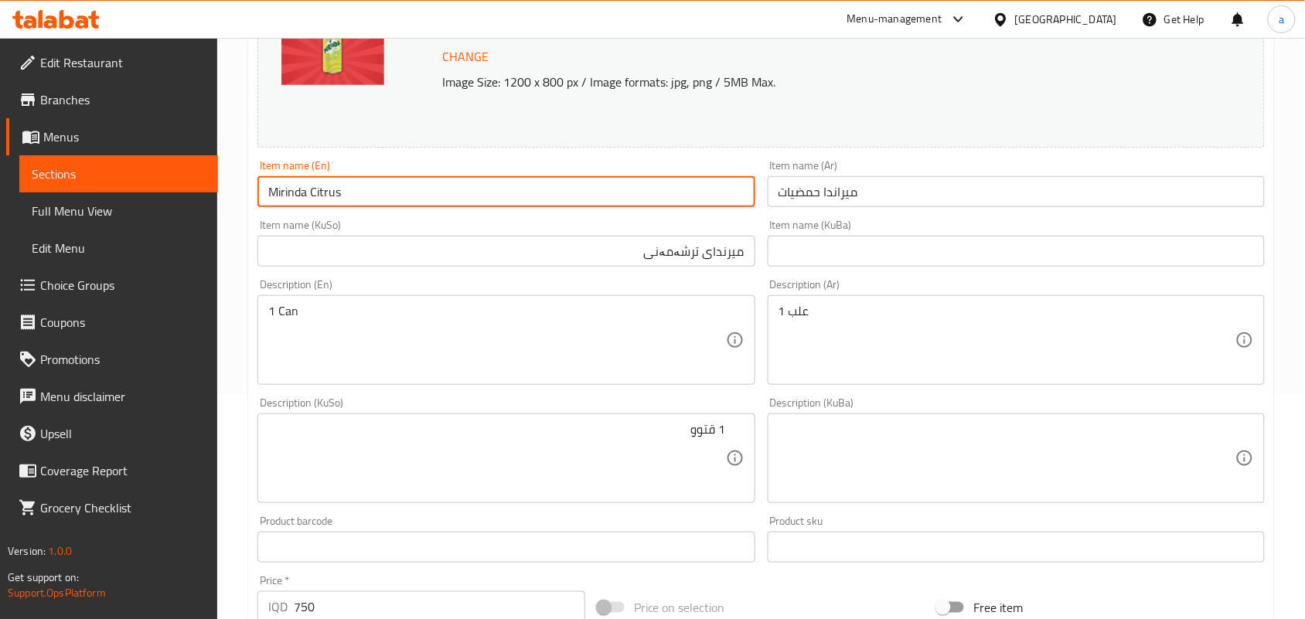
drag, startPoint x: 357, startPoint y: 210, endPoint x: 238, endPoint y: 207, distance: 119.1
click at [176, 203] on div "Edit Restaurant Branches Menus Sections Full Menu View Edit Menu Choice Groups …" at bounding box center [652, 440] width 1305 height 1255
click at [434, 180] on div "Item name (En) Mirinda Citrus Item name (En)" at bounding box center [506, 183] width 497 height 47
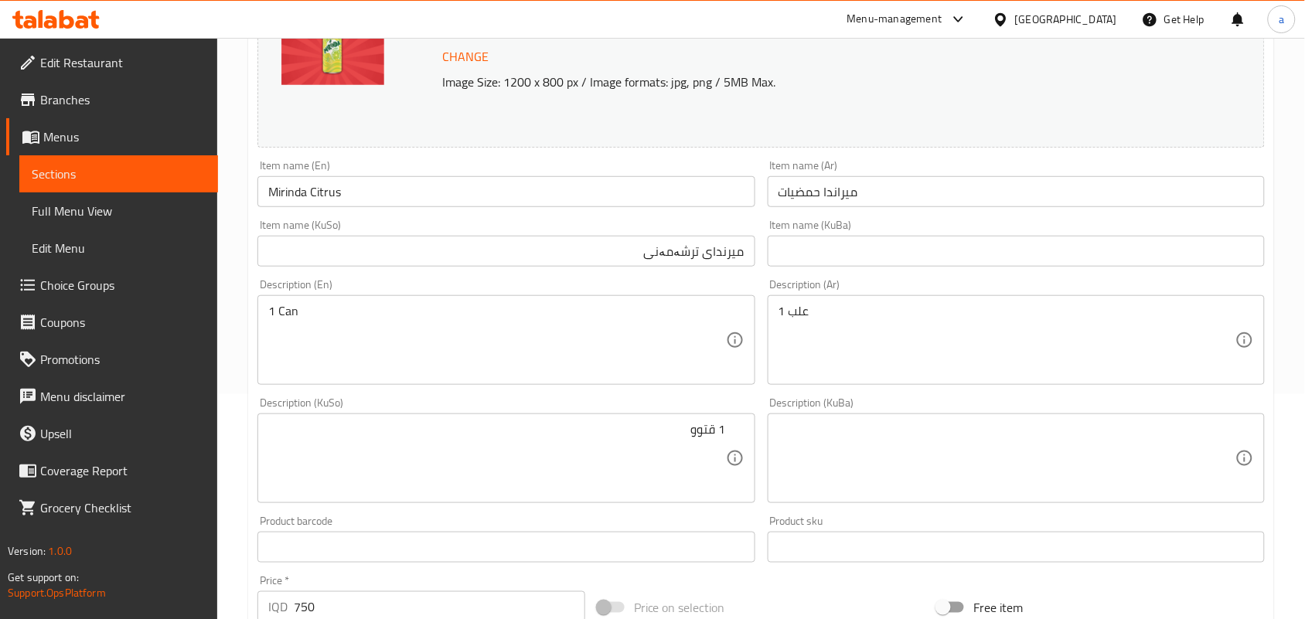
click at [434, 200] on input "Mirinda Citrus" at bounding box center [506, 191] width 497 height 31
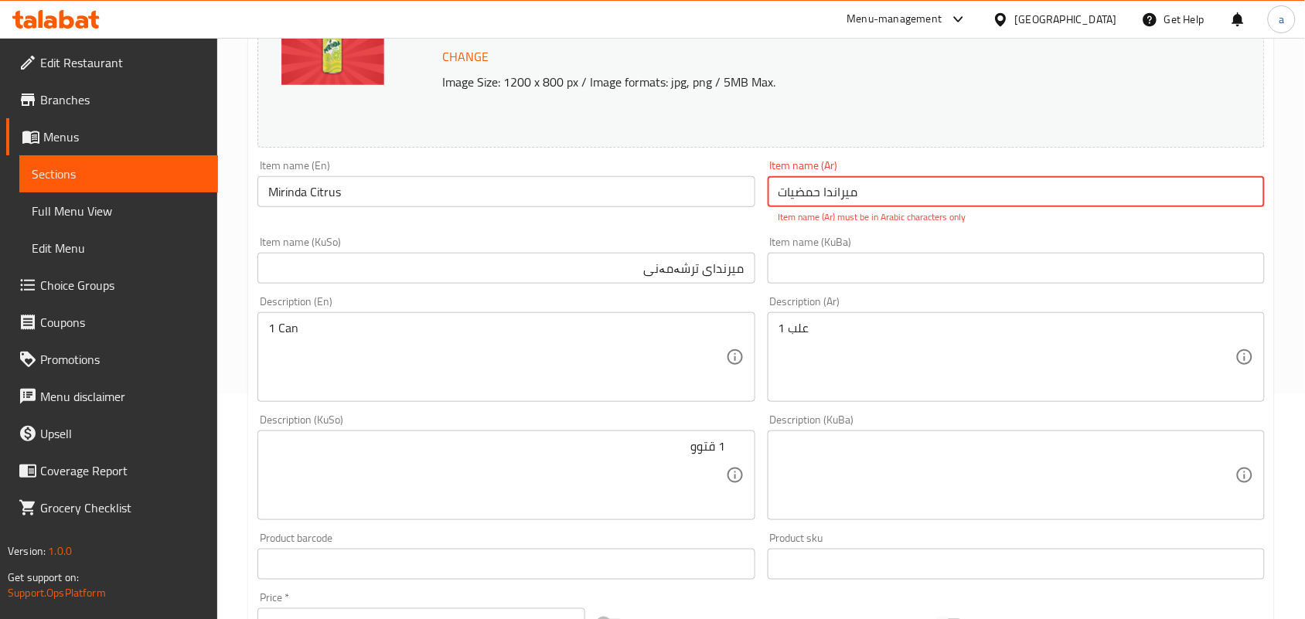
click at [978, 203] on input "میراندا حمضيات" at bounding box center [1016, 191] width 497 height 31
click at [1235, 203] on input "میراندا حمضيات" at bounding box center [1016, 191] width 497 height 31
paste input "text"
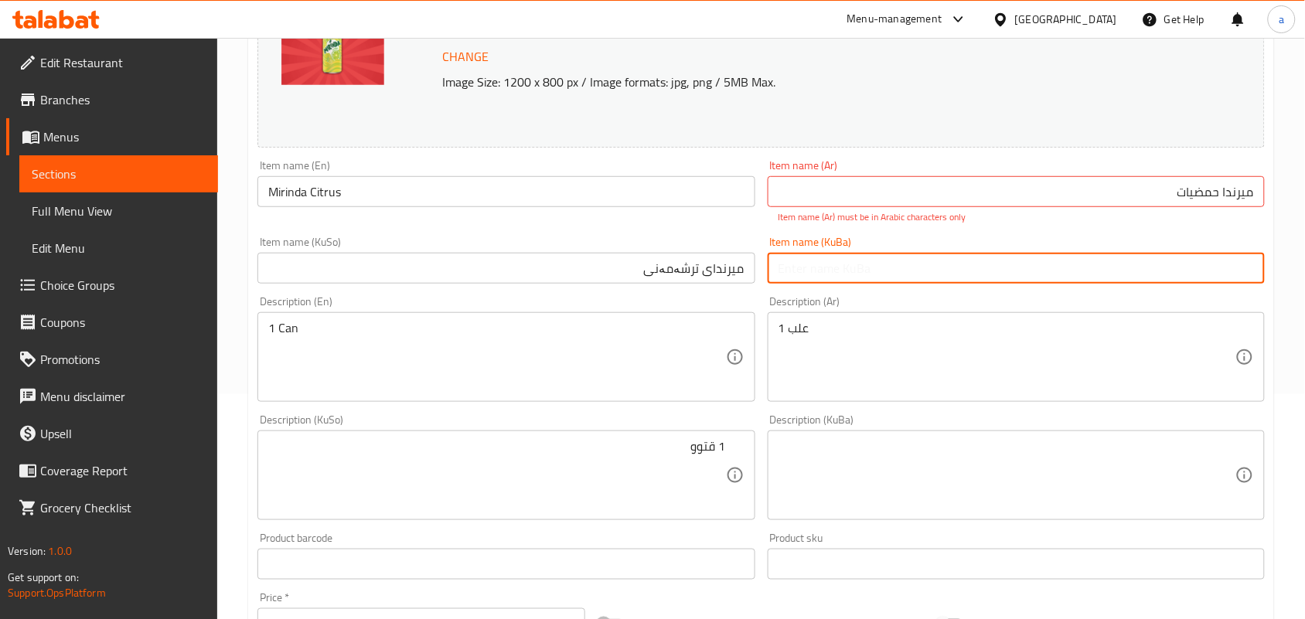
click at [1129, 277] on input "text" at bounding box center [1016, 268] width 497 height 31
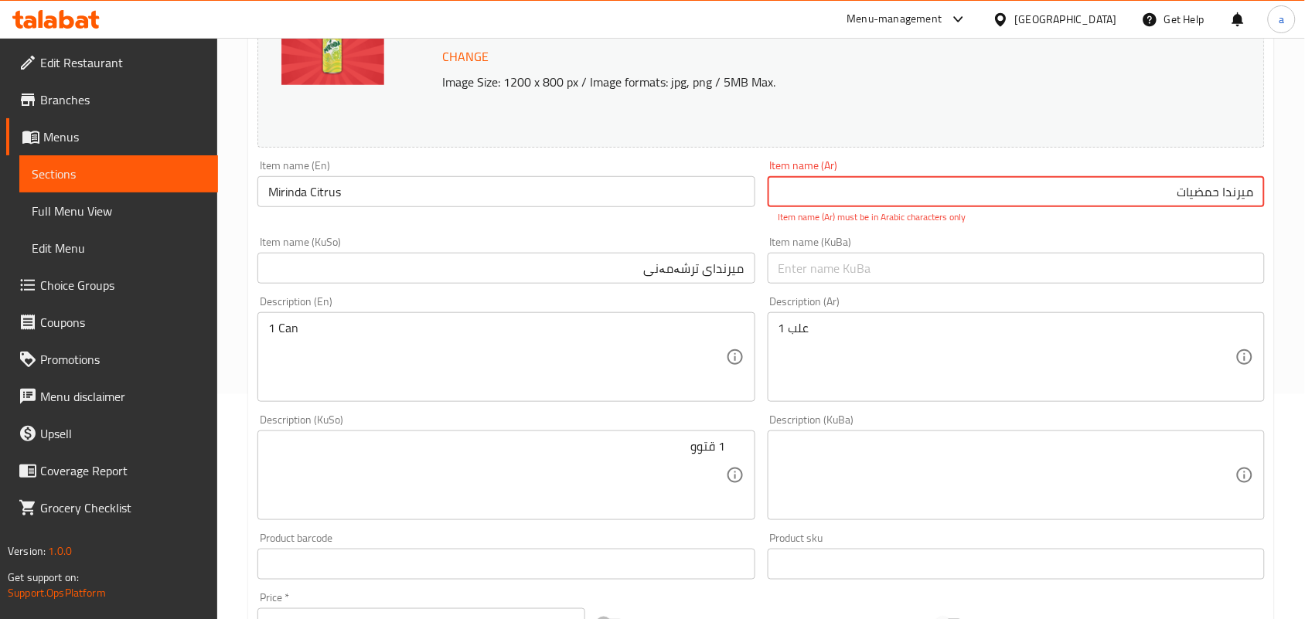
click at [1189, 205] on input "میرندا حمضيات" at bounding box center [1016, 191] width 497 height 31
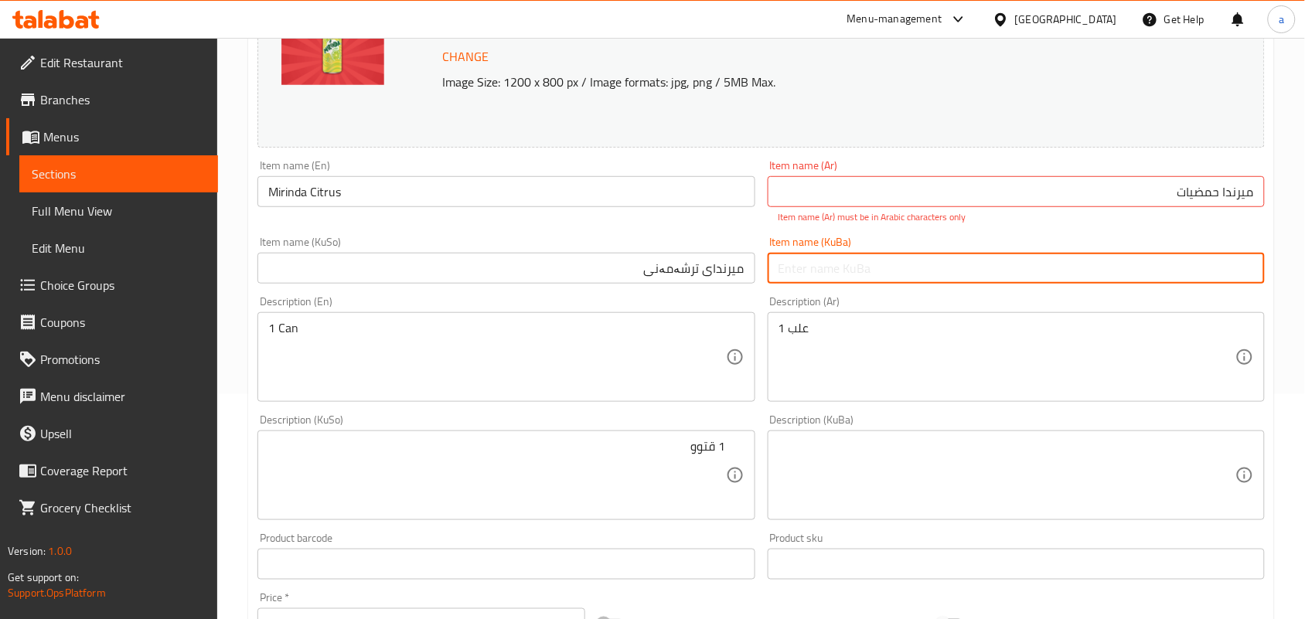
click at [1196, 264] on input "text" at bounding box center [1016, 268] width 497 height 31
click at [339, 207] on input "Mirinda Citrus" at bounding box center [506, 191] width 497 height 31
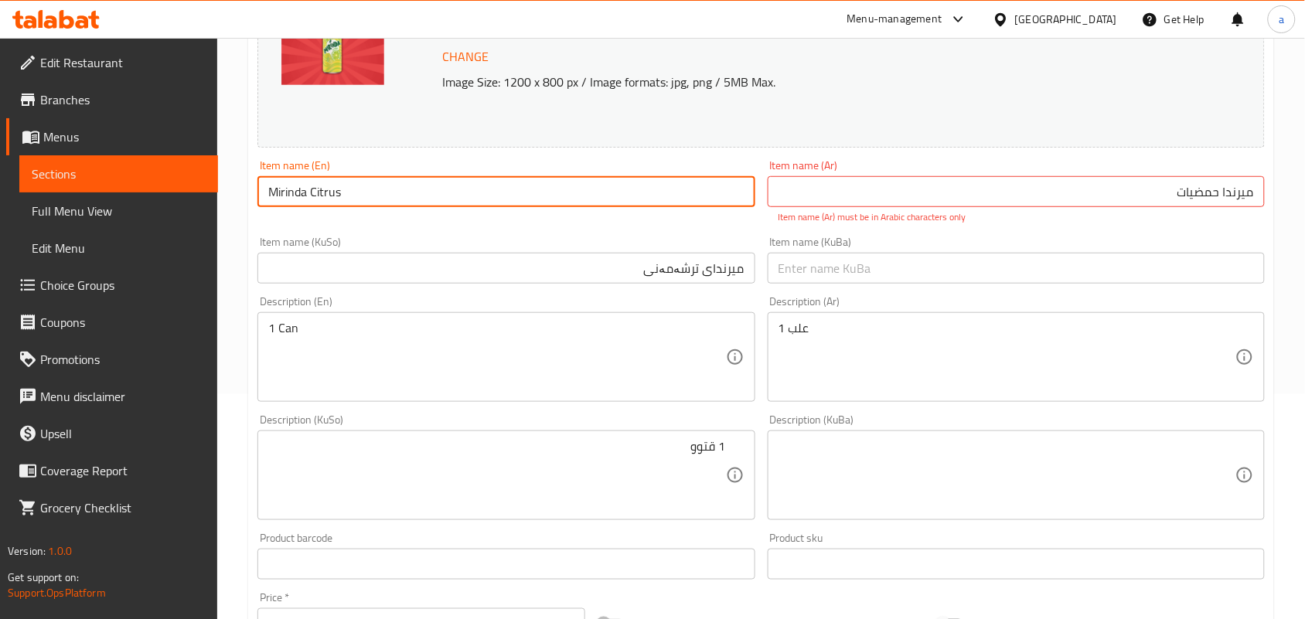
click at [339, 207] on input "Mirinda Citrus" at bounding box center [506, 191] width 497 height 31
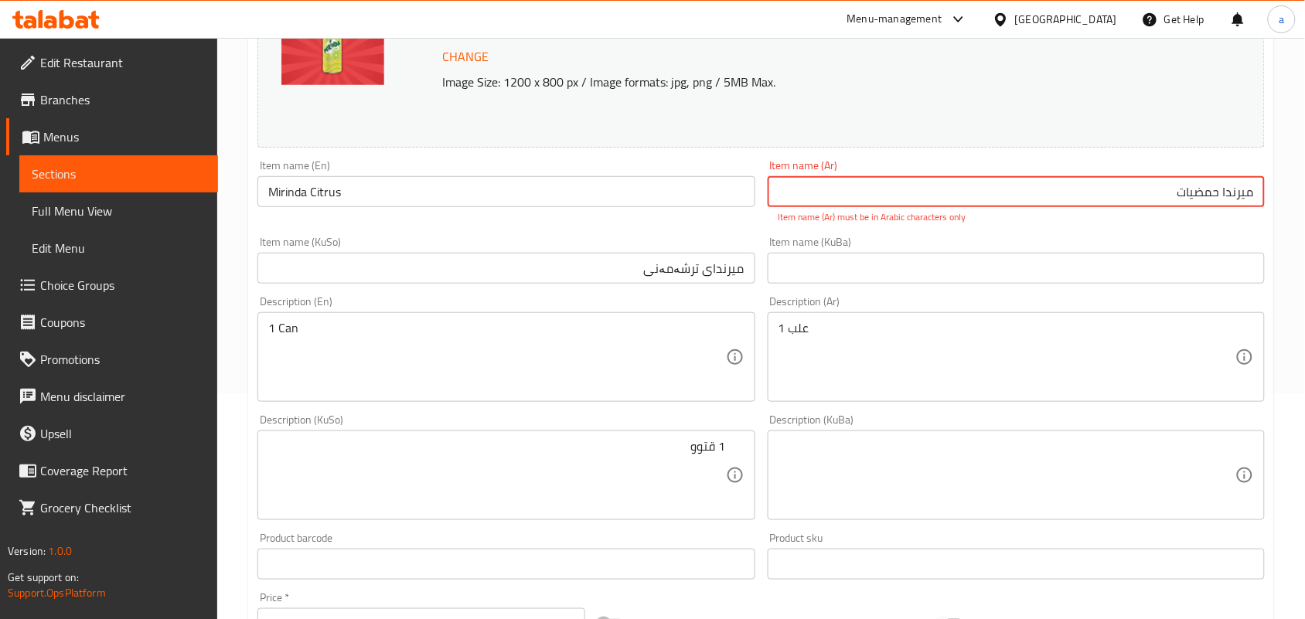
click at [1191, 203] on input "میرندا حمضيات" at bounding box center [1016, 191] width 497 height 31
click at [664, 267] on input "میرندای ترشەمەنی" at bounding box center [506, 268] width 497 height 31
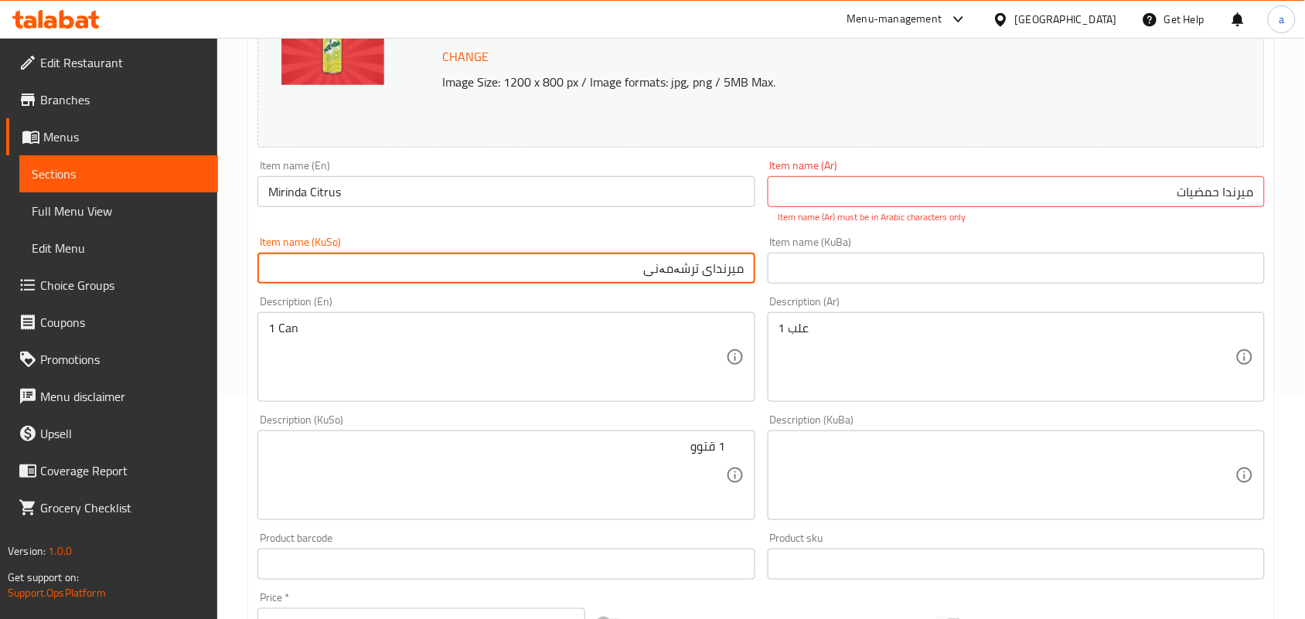
click at [621, 275] on input "میرندای ترشەمەنی" at bounding box center [506, 268] width 497 height 31
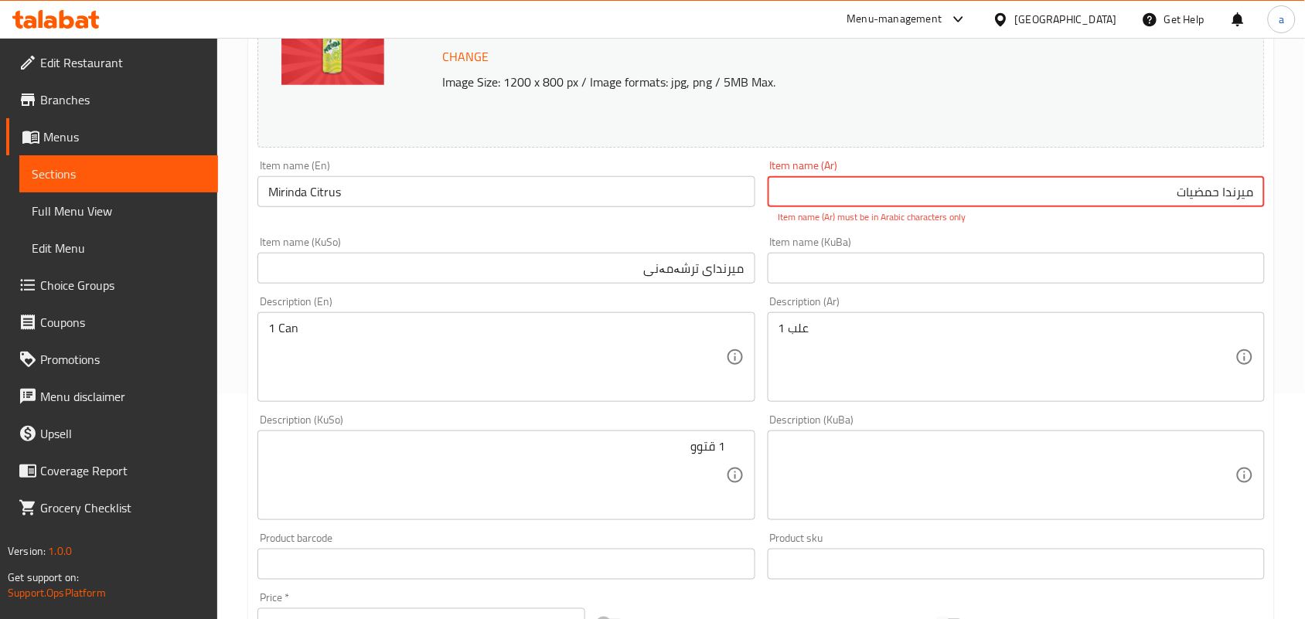
click at [1094, 184] on input "میرندا حمضيات" at bounding box center [1016, 191] width 497 height 31
click at [1249, 206] on input "میرندا حمضيات" at bounding box center [1016, 191] width 497 height 31
click at [1254, 203] on input "میرندا حمضيات" at bounding box center [1016, 191] width 497 height 31
click at [1234, 206] on input "میرندا حمضيات" at bounding box center [1016, 191] width 497 height 31
paste input "يرندا"
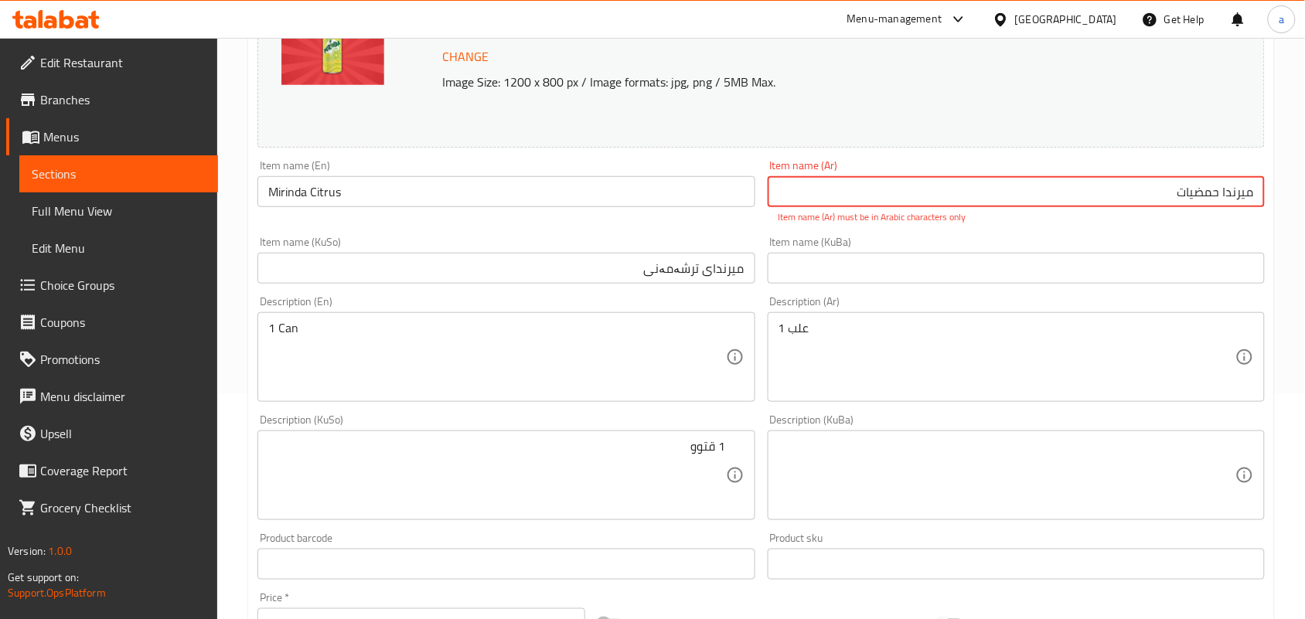
click at [1149, 201] on input "میرندا حمضيات" at bounding box center [1016, 191] width 497 height 31
click at [1238, 206] on input "میرندا حمضيات" at bounding box center [1016, 191] width 497 height 31
paste input "يرندا"
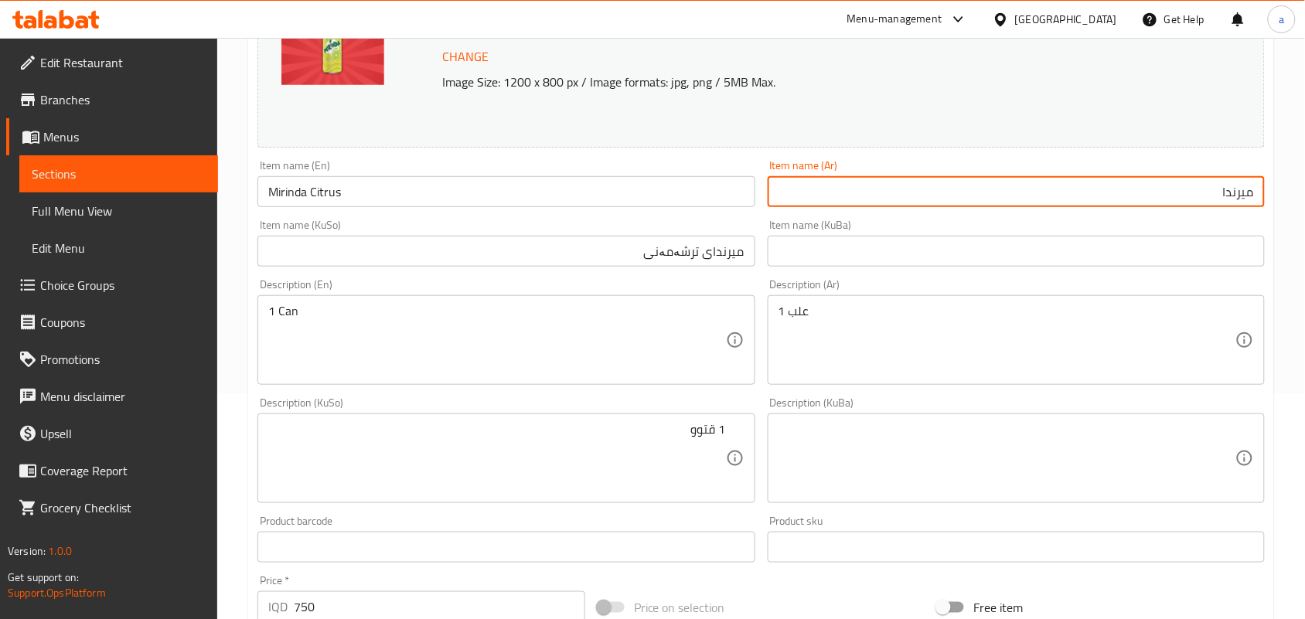
paste input "حمضيات"
type input "ميرندا حمضيات"
click at [1114, 261] on input "text" at bounding box center [1016, 251] width 497 height 31
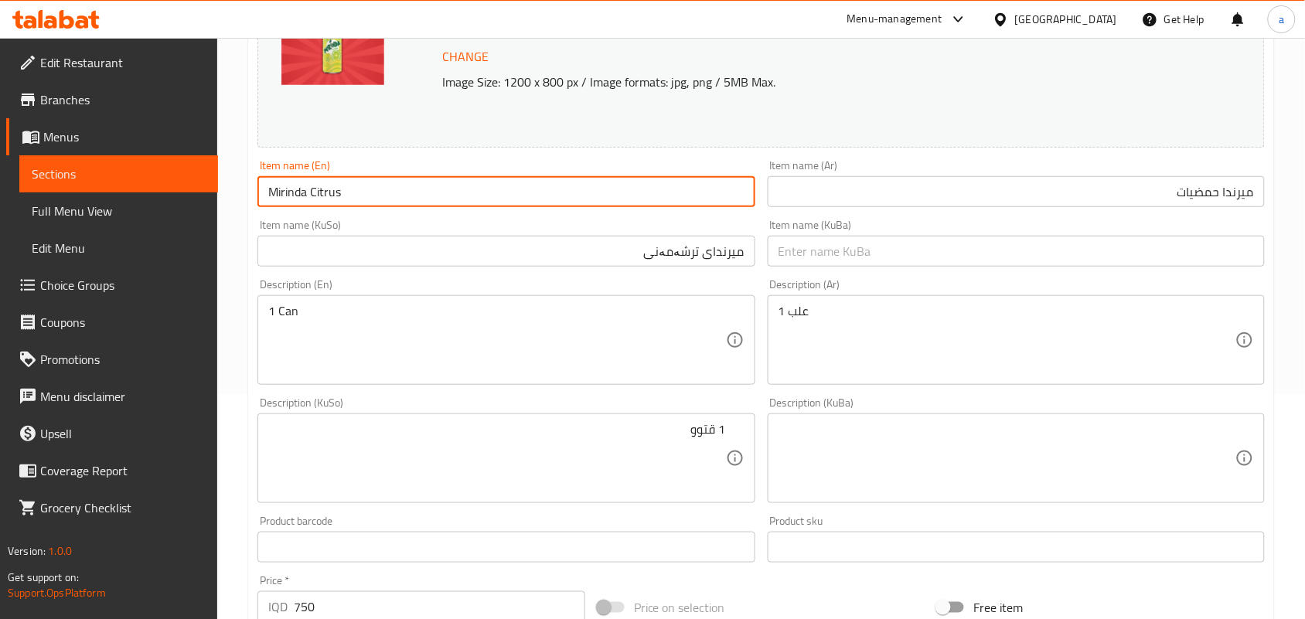
drag, startPoint x: 362, startPoint y: 200, endPoint x: 176, endPoint y: 202, distance: 185.6
click at [148, 201] on div "Edit Restaurant Branches Menus Sections Full Menu View Edit Menu Choice Groups …" at bounding box center [652, 440] width 1305 height 1255
click at [358, 199] on input "Mirinda Citrus" at bounding box center [506, 191] width 497 height 31
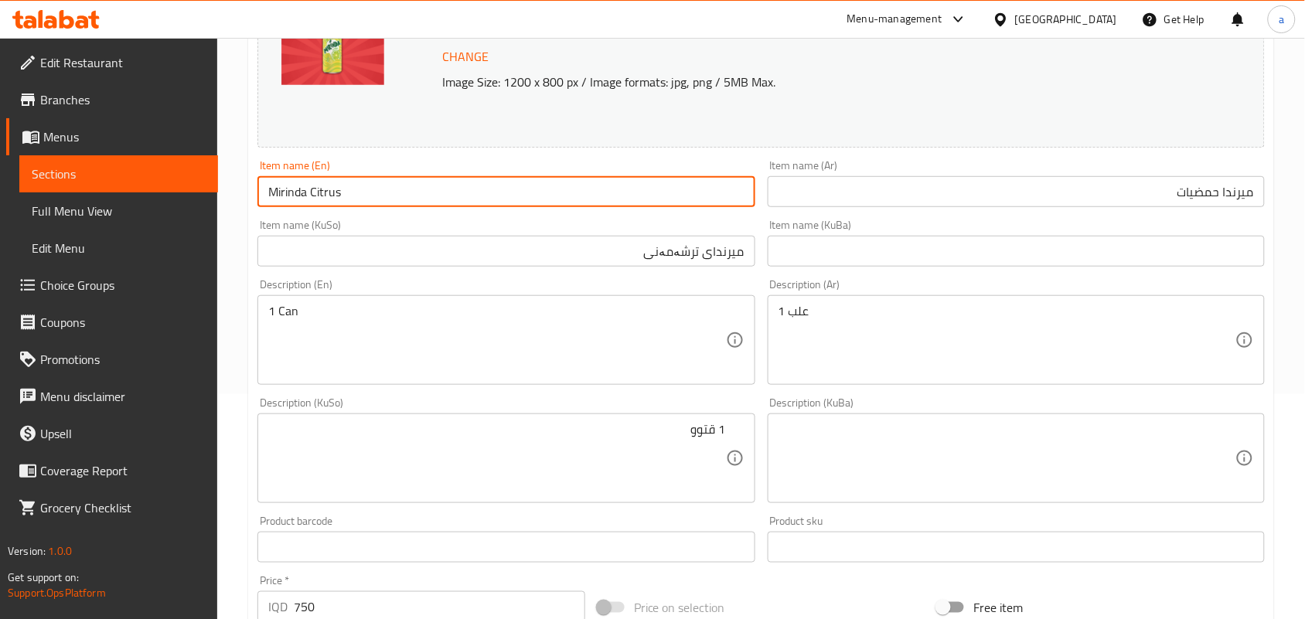
click at [94, 217] on span "Full Menu View" at bounding box center [119, 211] width 174 height 19
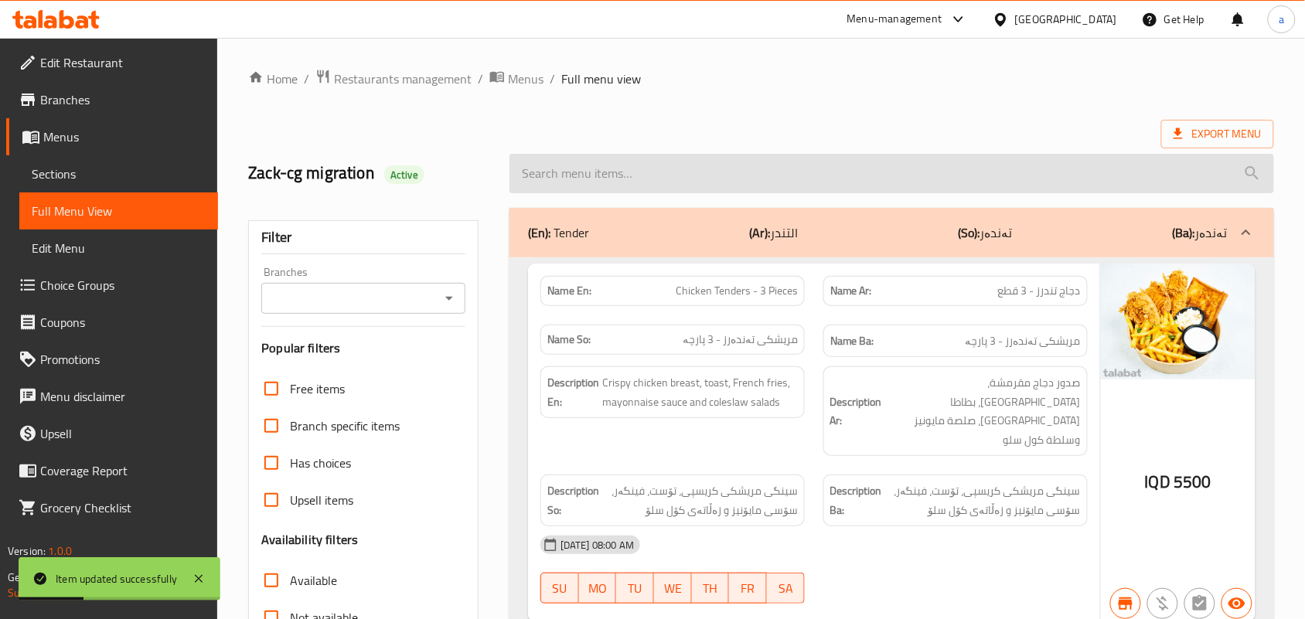
drag, startPoint x: 630, startPoint y: 183, endPoint x: 620, endPoint y: 197, distance: 17.2
click at [629, 183] on input "search" at bounding box center [892, 173] width 765 height 39
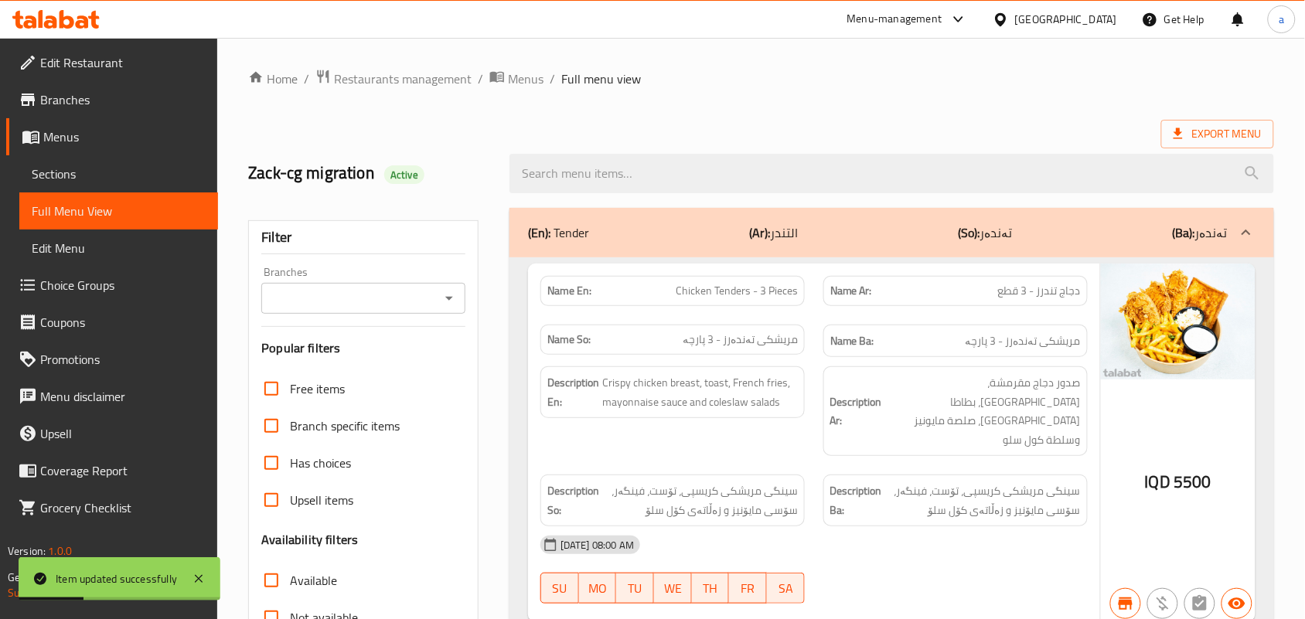
paste input "Mirinda Citrus"
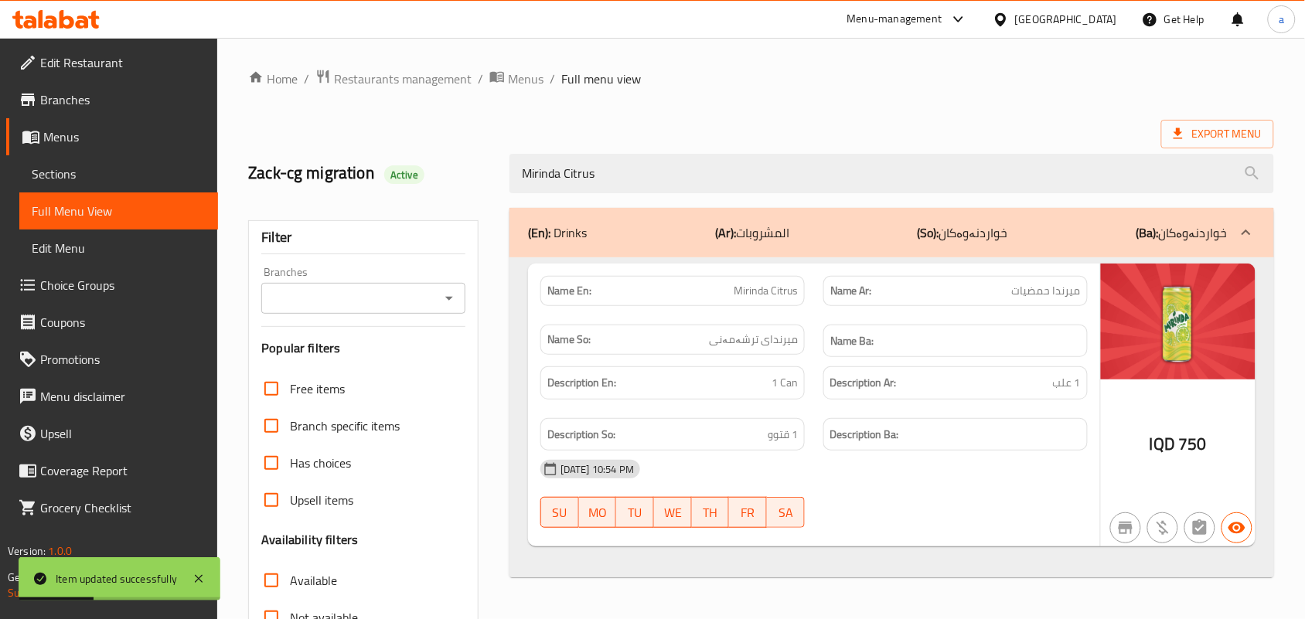
click at [450, 302] on icon "Open" at bounding box center [449, 298] width 19 height 19
type input "Mirinda Citrus"
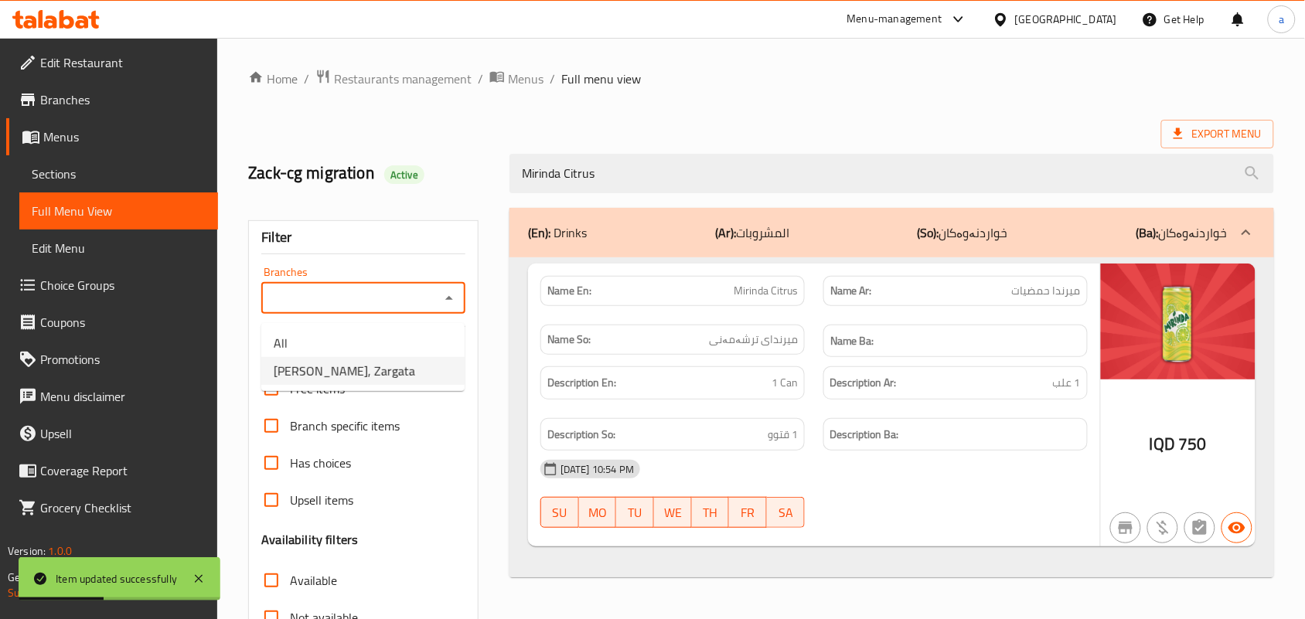
click at [391, 368] on li "[PERSON_NAME], Zargata" at bounding box center [362, 371] width 203 height 28
type input "[PERSON_NAME], Zargata"
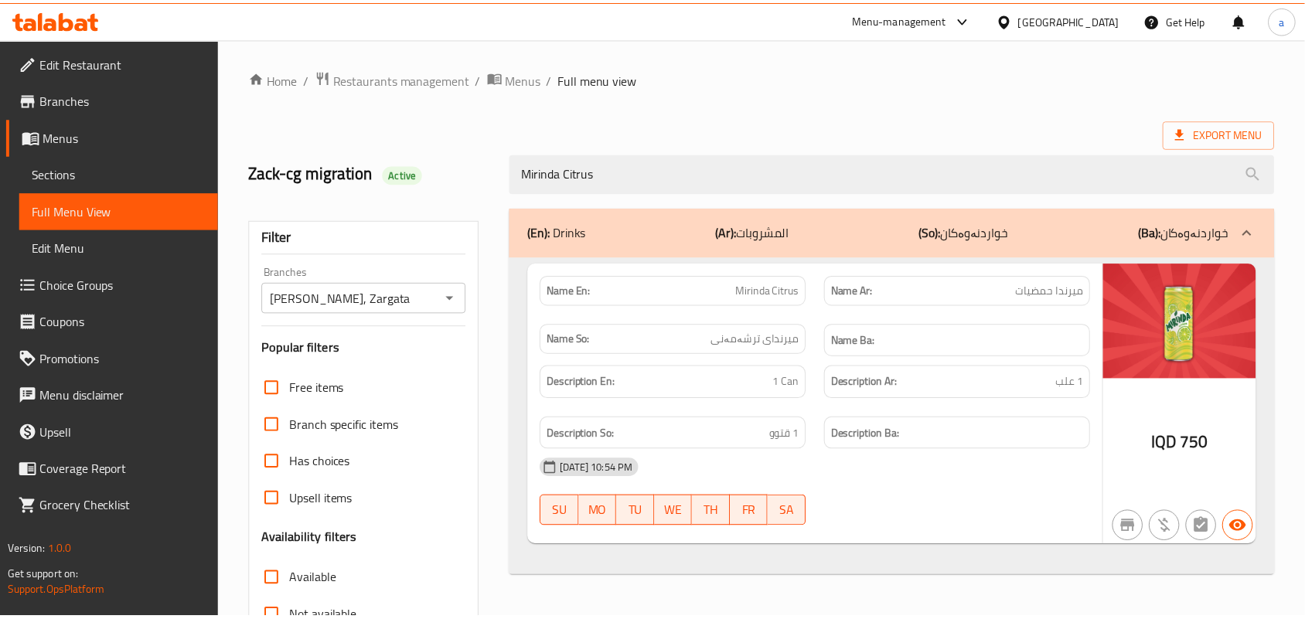
scroll to position [228, 0]
